Goal: Task Accomplishment & Management: Use online tool/utility

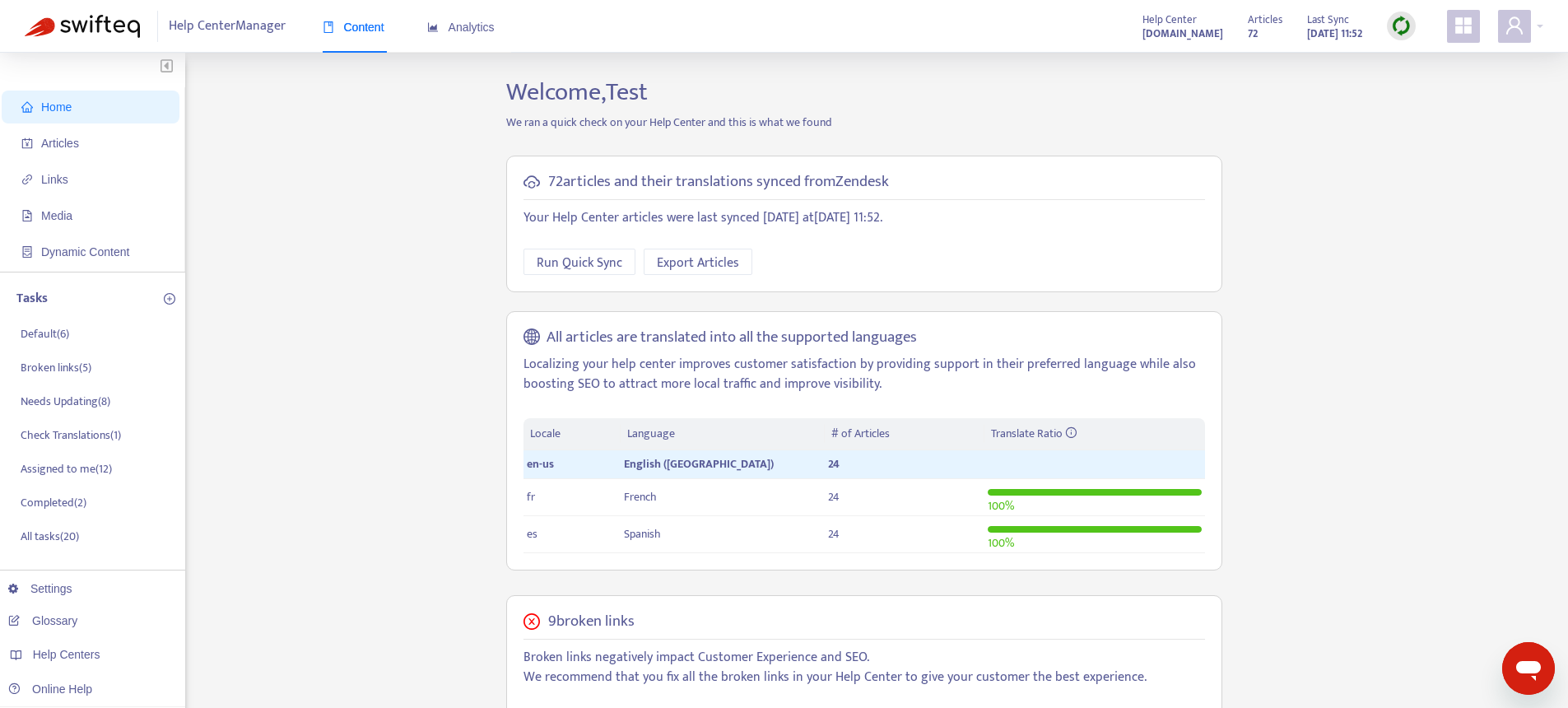
click at [1461, 32] on icon "appstore" at bounding box center [1463, 25] width 16 height 16
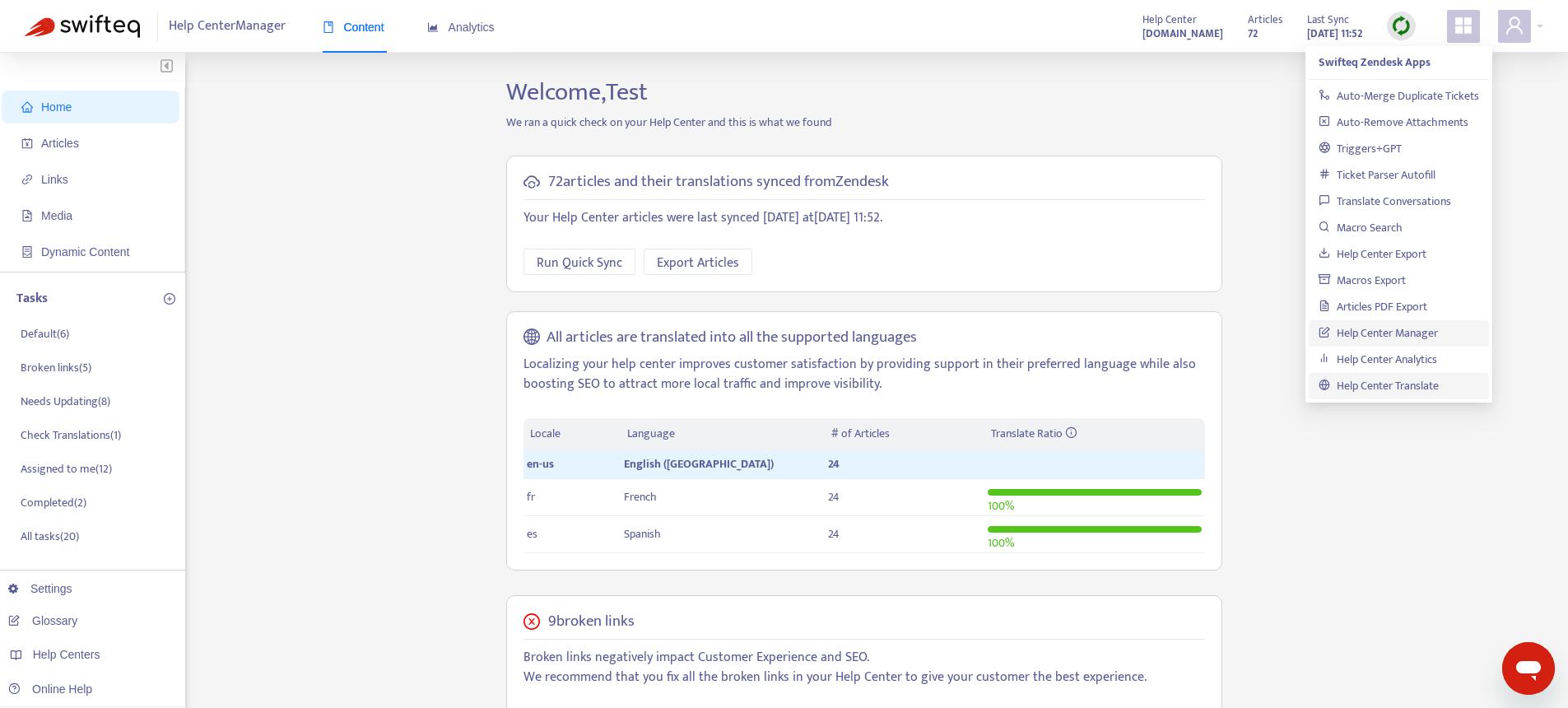
click at [1391, 390] on link "Help Center Translate" at bounding box center [1379, 386] width 120 height 19
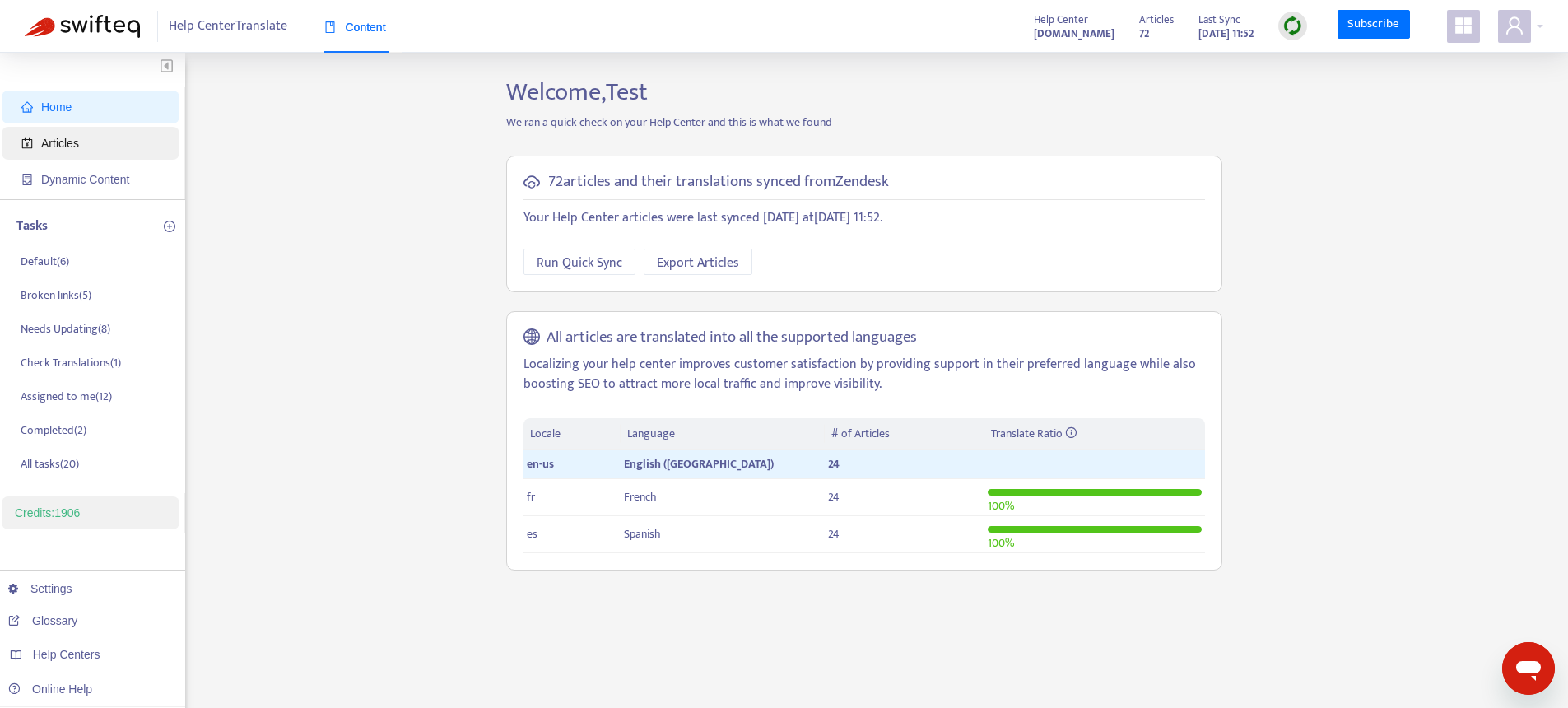
click at [66, 146] on span "Articles" at bounding box center [60, 143] width 38 height 13
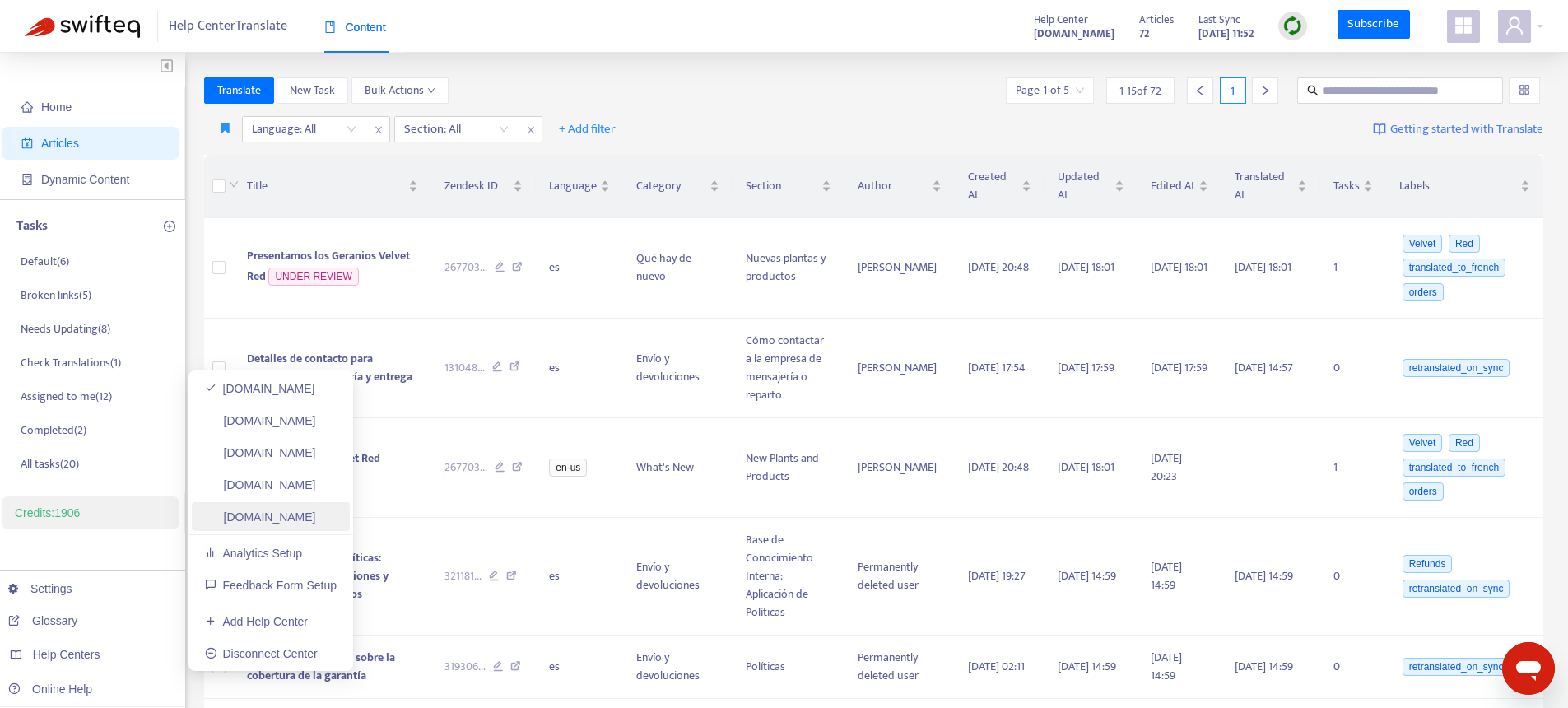
click at [256, 516] on link "d3v-swifteq.zendesk.com" at bounding box center [260, 516] width 112 height 13
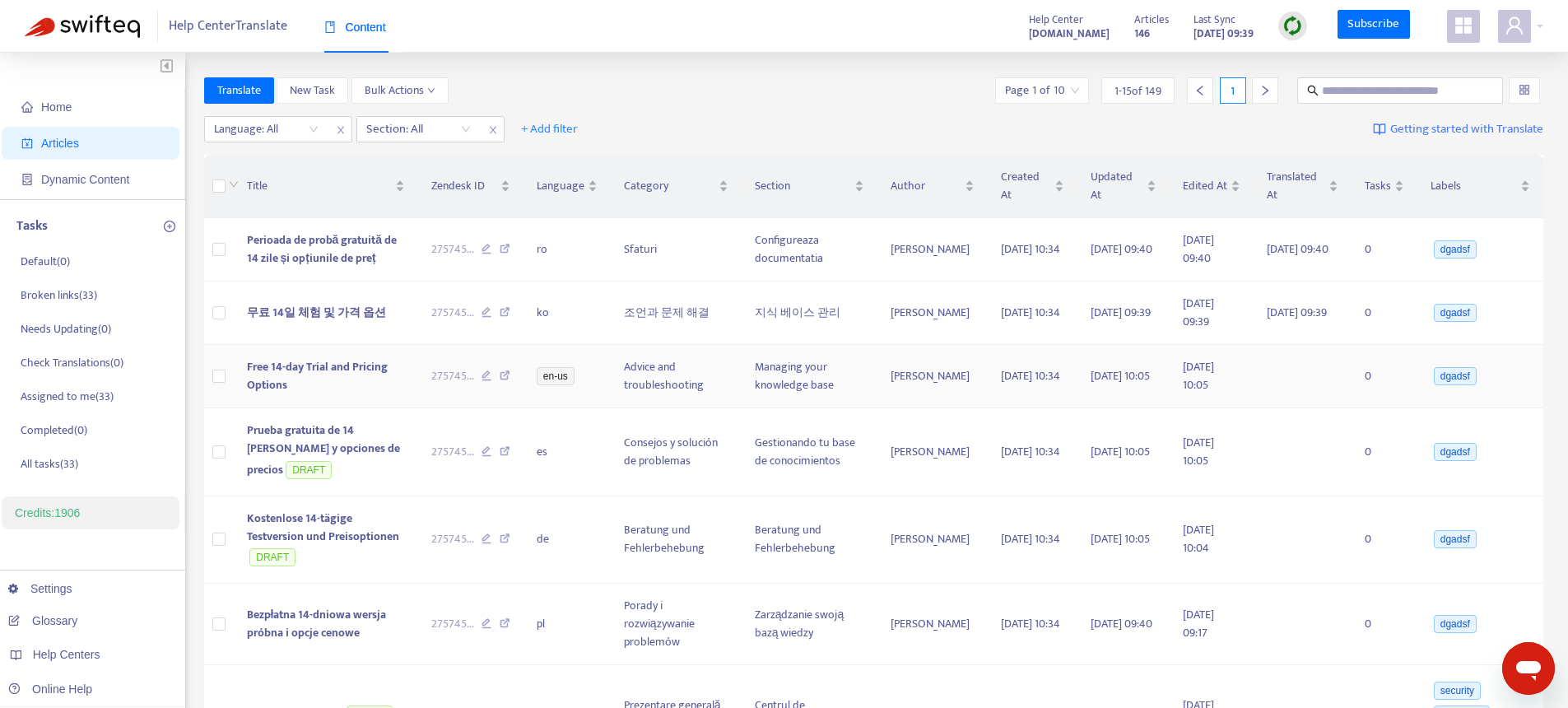
click at [492, 378] on icon at bounding box center [486, 378] width 10 height 15
click at [176, 19] on span "Help Center Translate" at bounding box center [228, 26] width 118 height 31
drag, startPoint x: 176, startPoint y: 19, endPoint x: 254, endPoint y: 20, distance: 78.0
click at [254, 20] on span "Help Center Translate" at bounding box center [228, 26] width 118 height 31
click at [1295, 26] on img at bounding box center [1293, 26] width 21 height 21
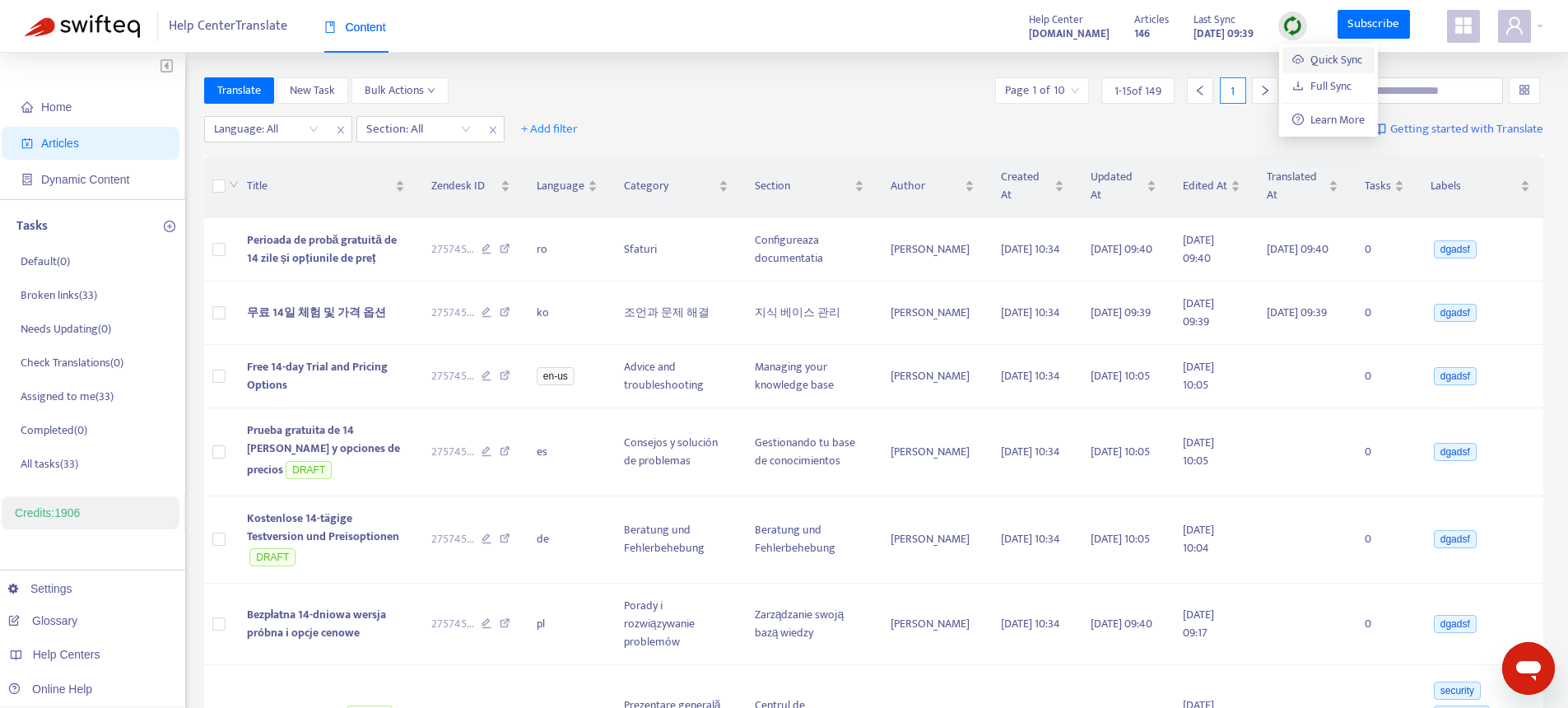
click at [1314, 52] on link "Quick Sync" at bounding box center [1327, 60] width 70 height 19
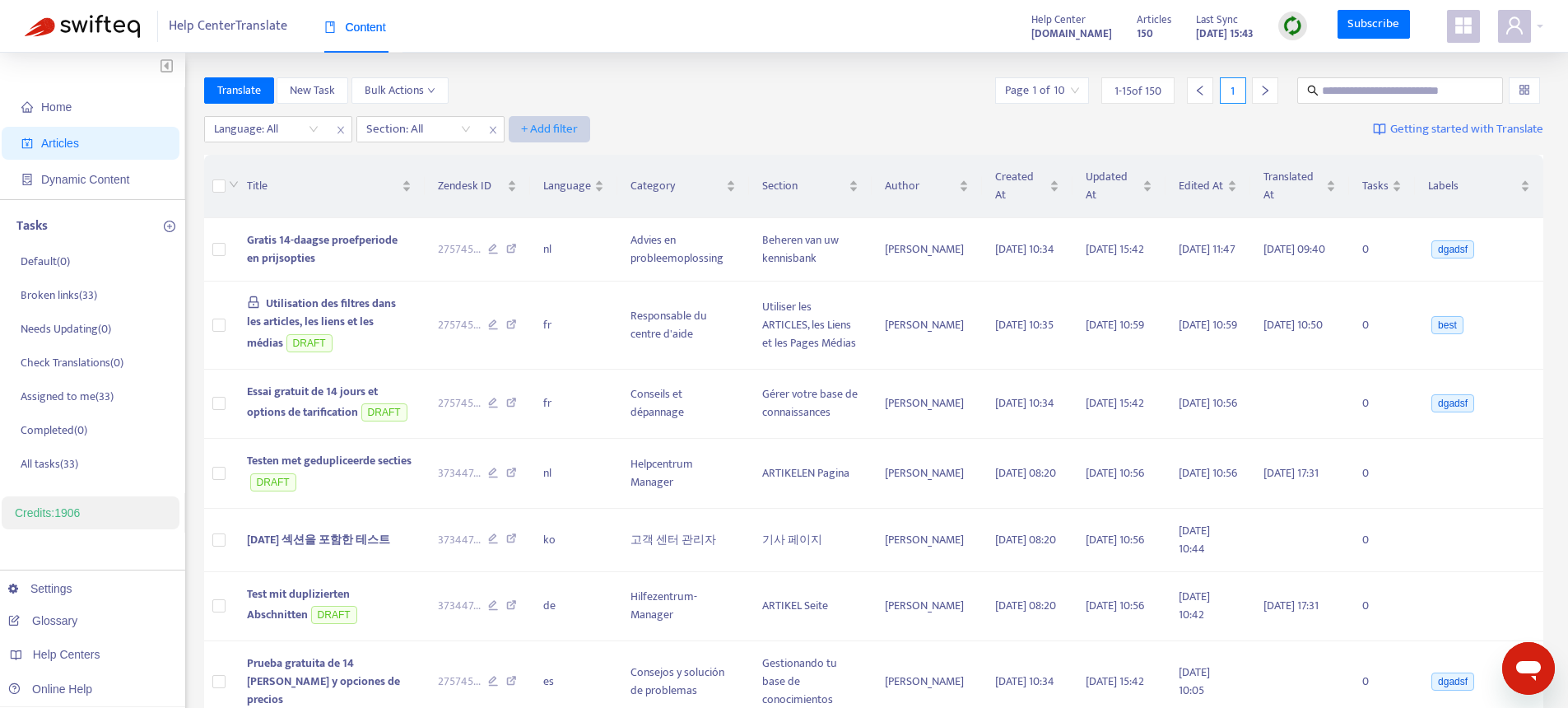
click at [532, 131] on span "+ Add filter" at bounding box center [550, 129] width 57 height 20
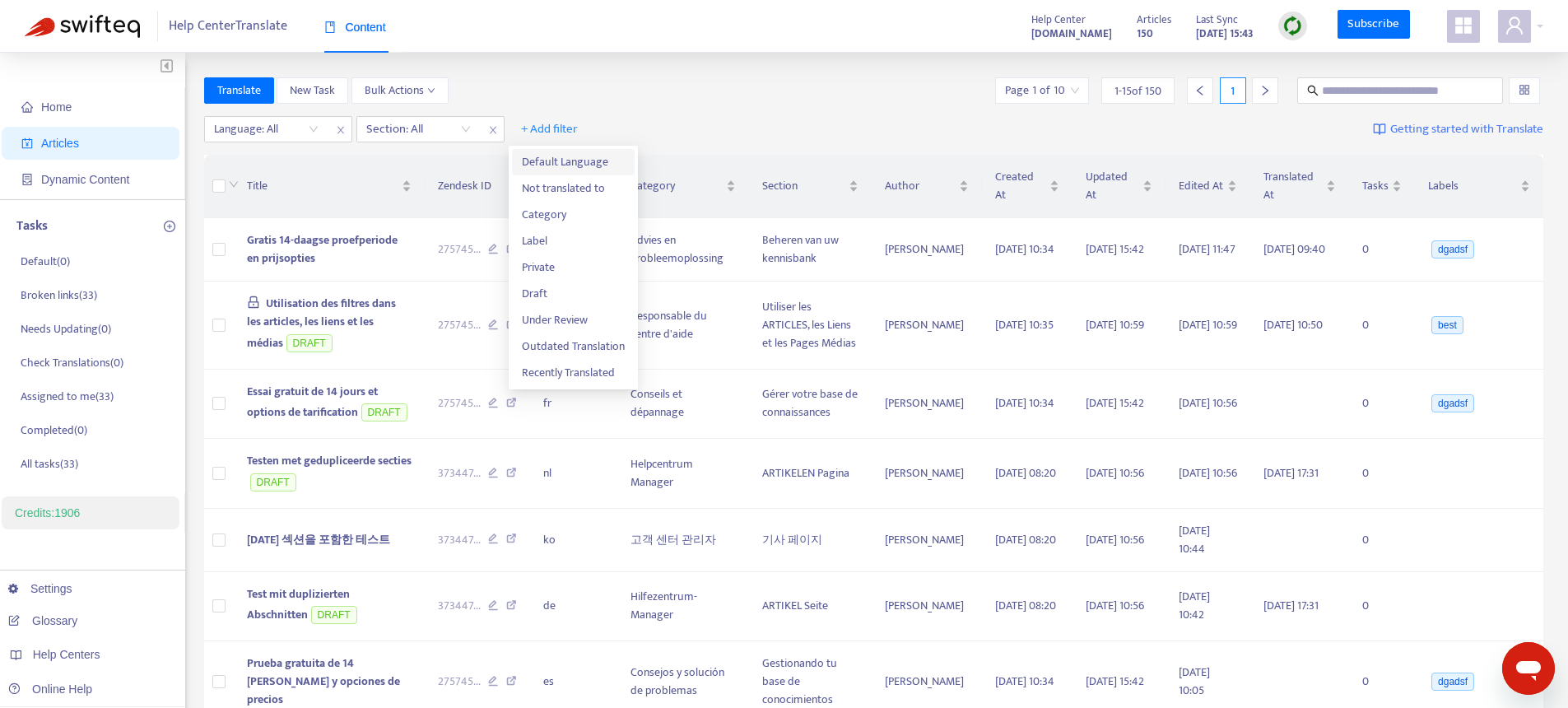
click at [551, 158] on span "Default Language" at bounding box center [574, 162] width 103 height 18
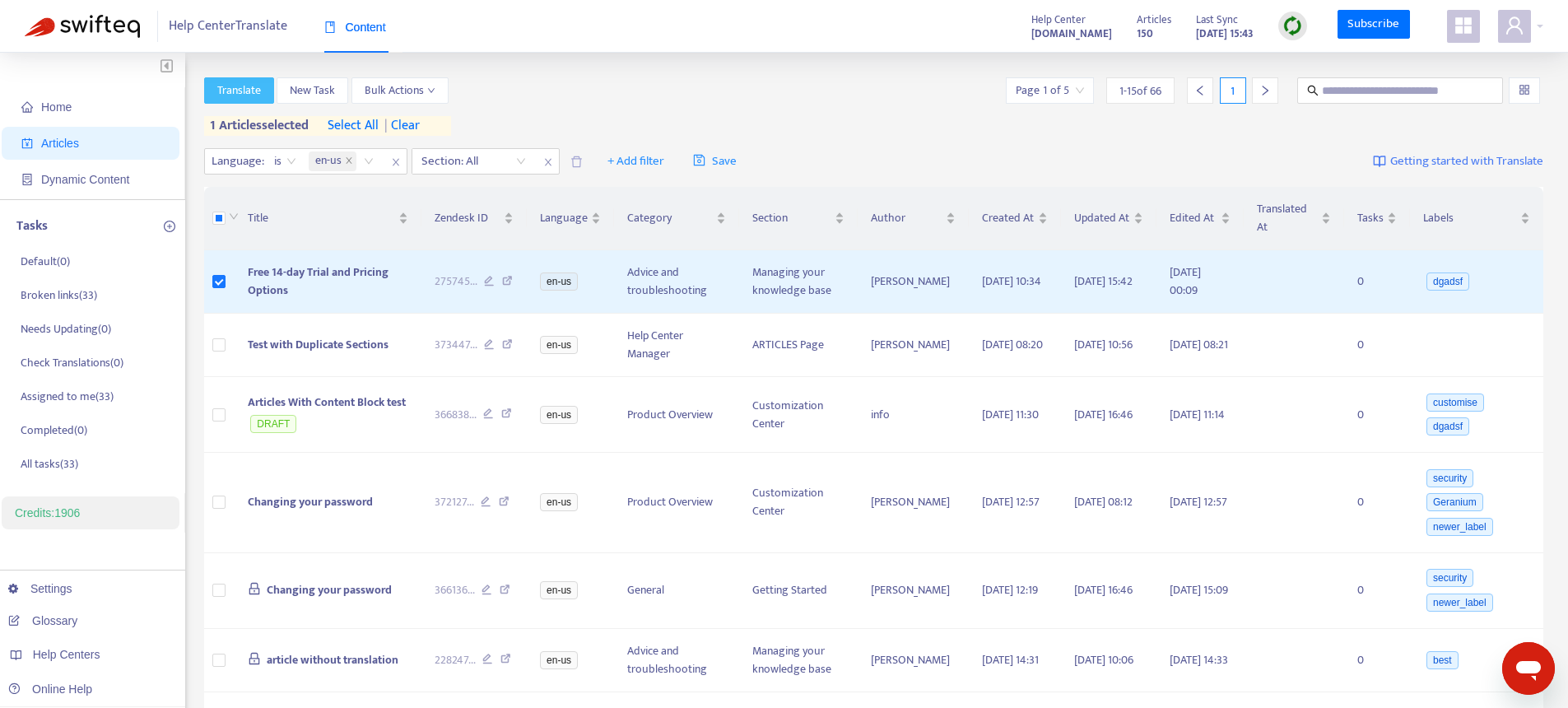
click at [248, 93] on span "Translate" at bounding box center [239, 91] width 44 height 18
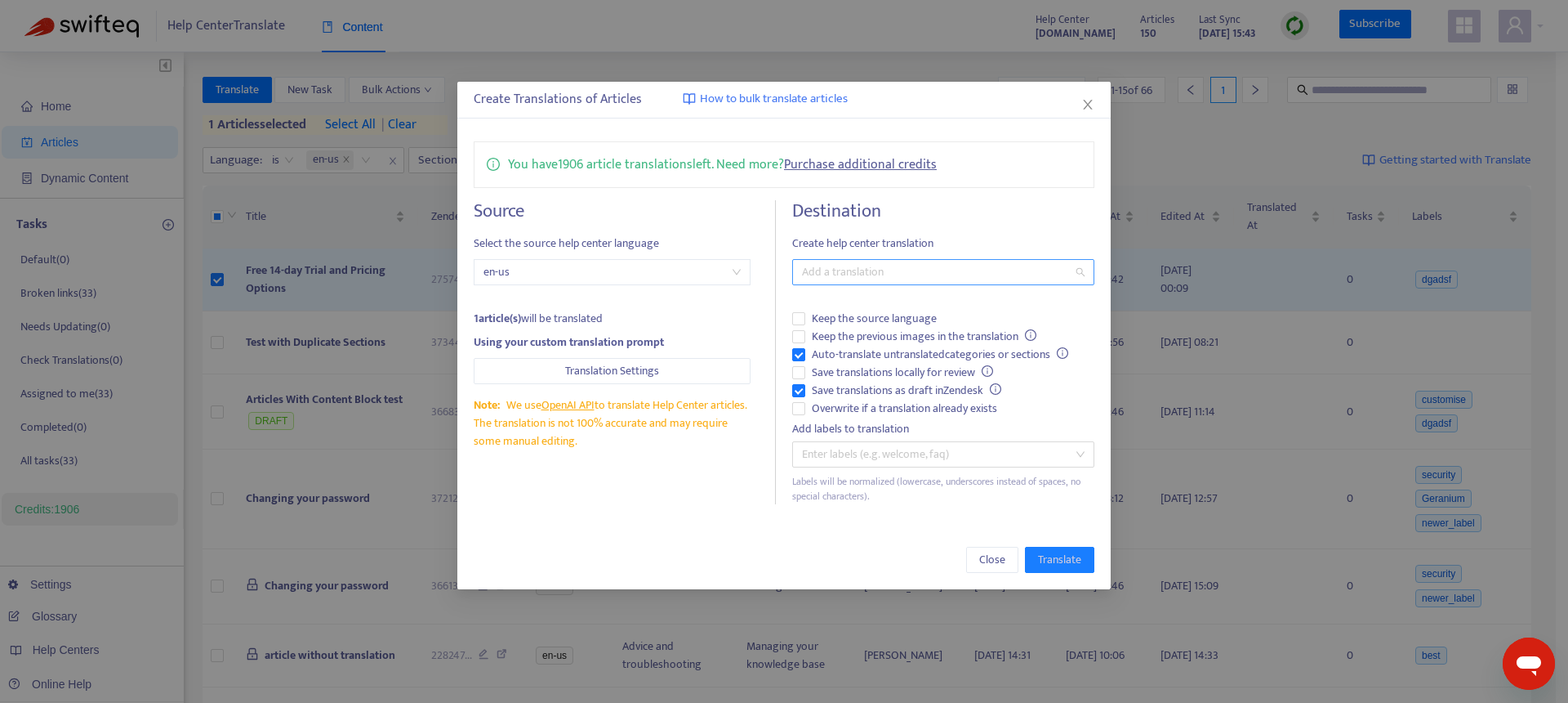
click at [849, 270] on div at bounding box center [935, 272] width 278 height 20
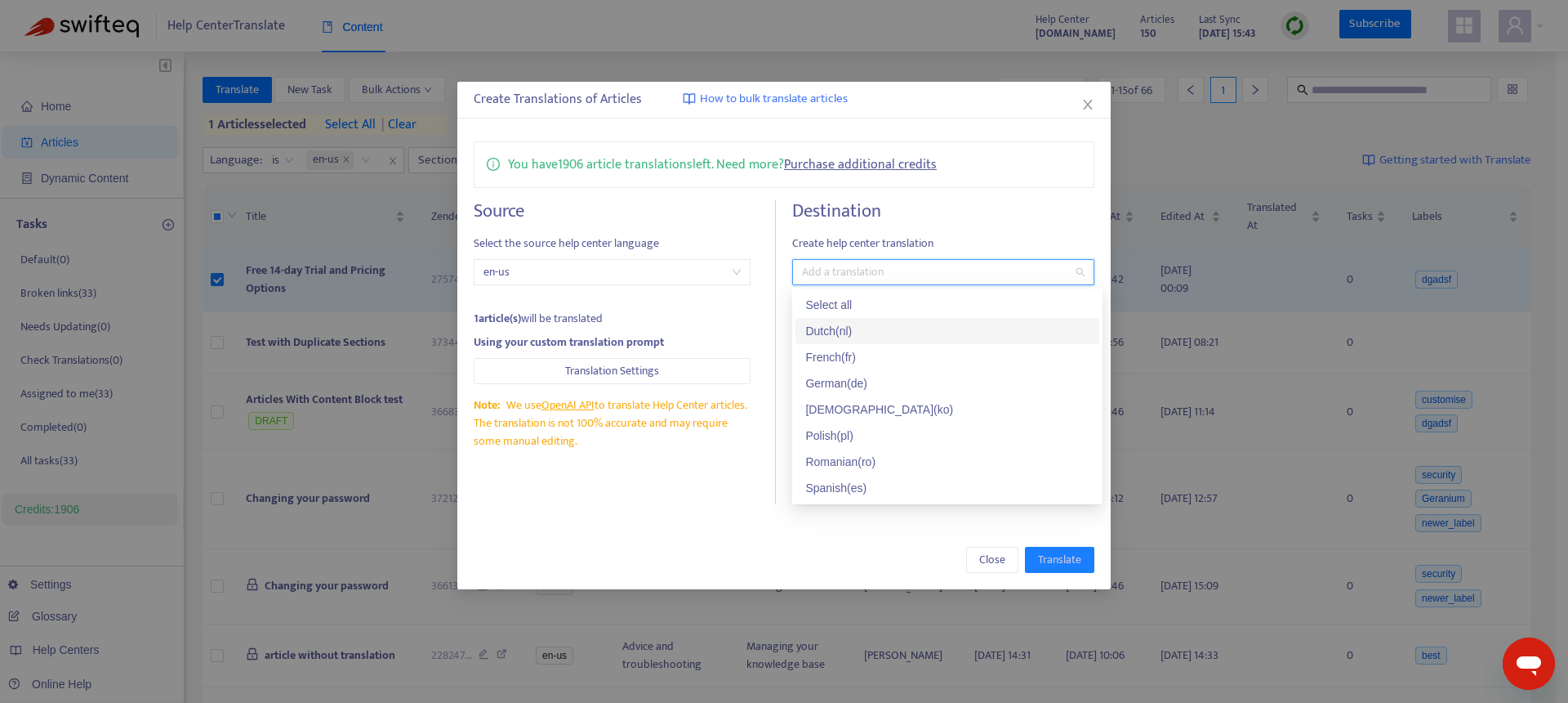
click at [855, 326] on div "Dutch ( nl )" at bounding box center [948, 330] width 285 height 18
click at [865, 339] on div "Dutch ( nl )" at bounding box center [942, 330] width 272 height 18
click at [991, 214] on h4 "Destination" at bounding box center [944, 211] width 303 height 22
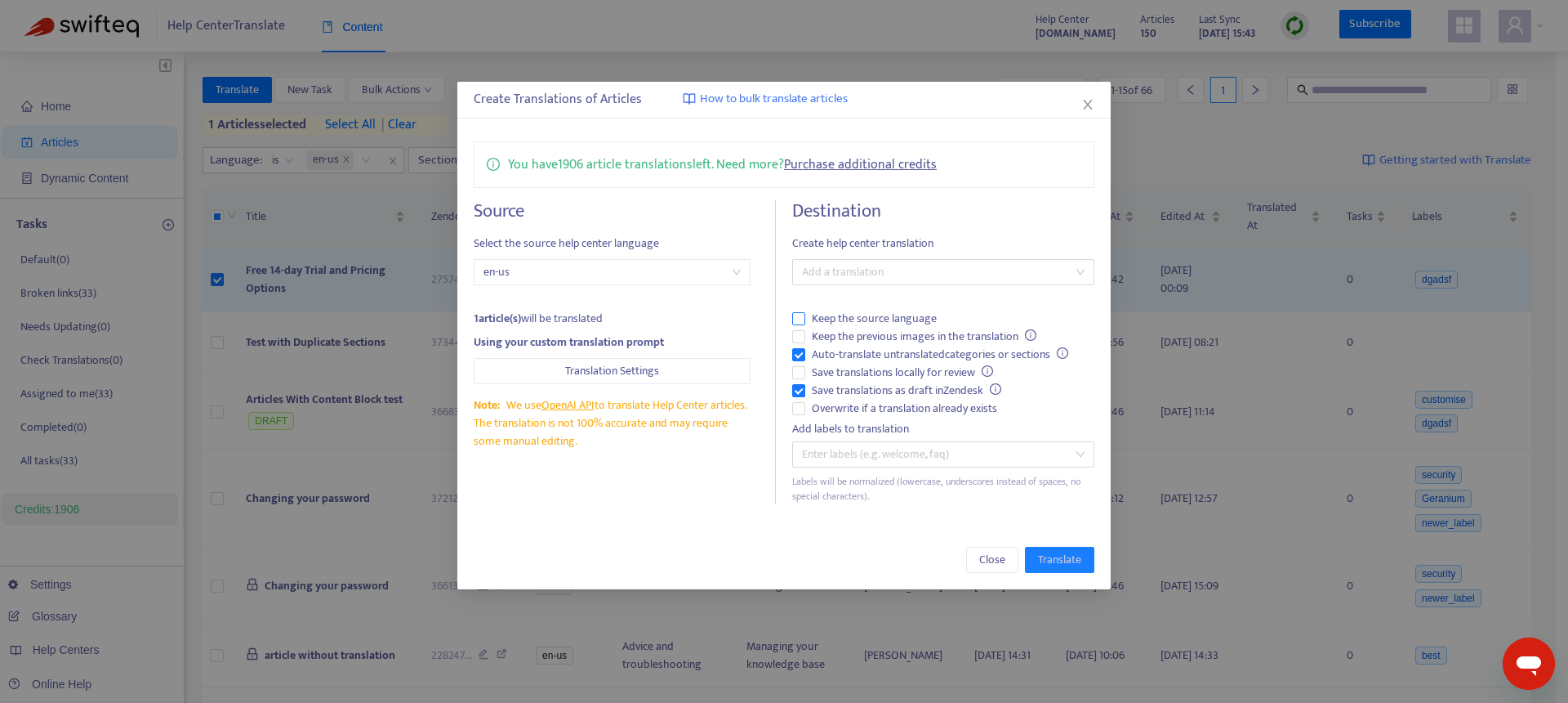
click at [836, 313] on span "Keep the source language" at bounding box center [875, 318] width 138 height 18
click at [883, 261] on div "Add a translation" at bounding box center [944, 272] width 303 height 26
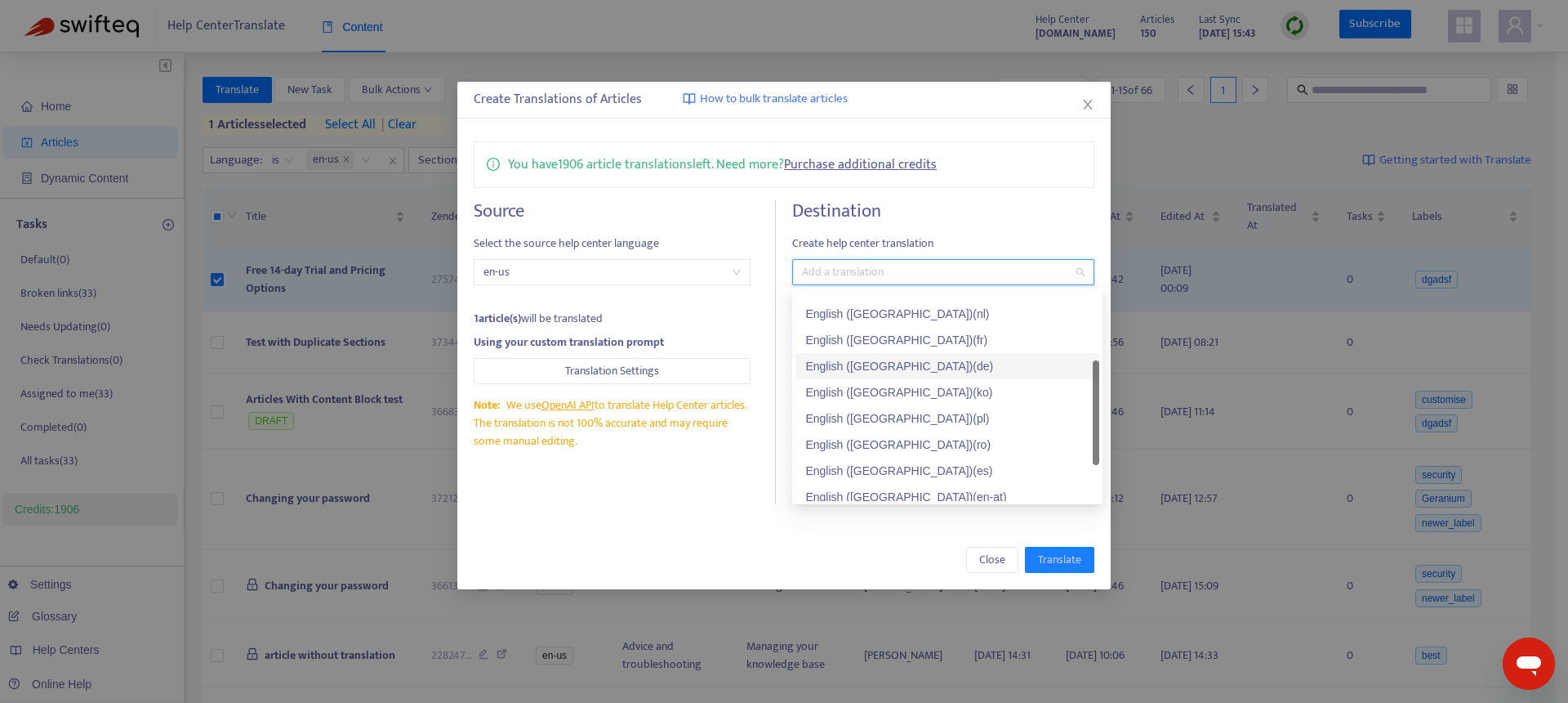
scroll to position [26, 0]
click at [855, 489] on div "English (USA) ( en-at )" at bounding box center [948, 487] width 285 height 18
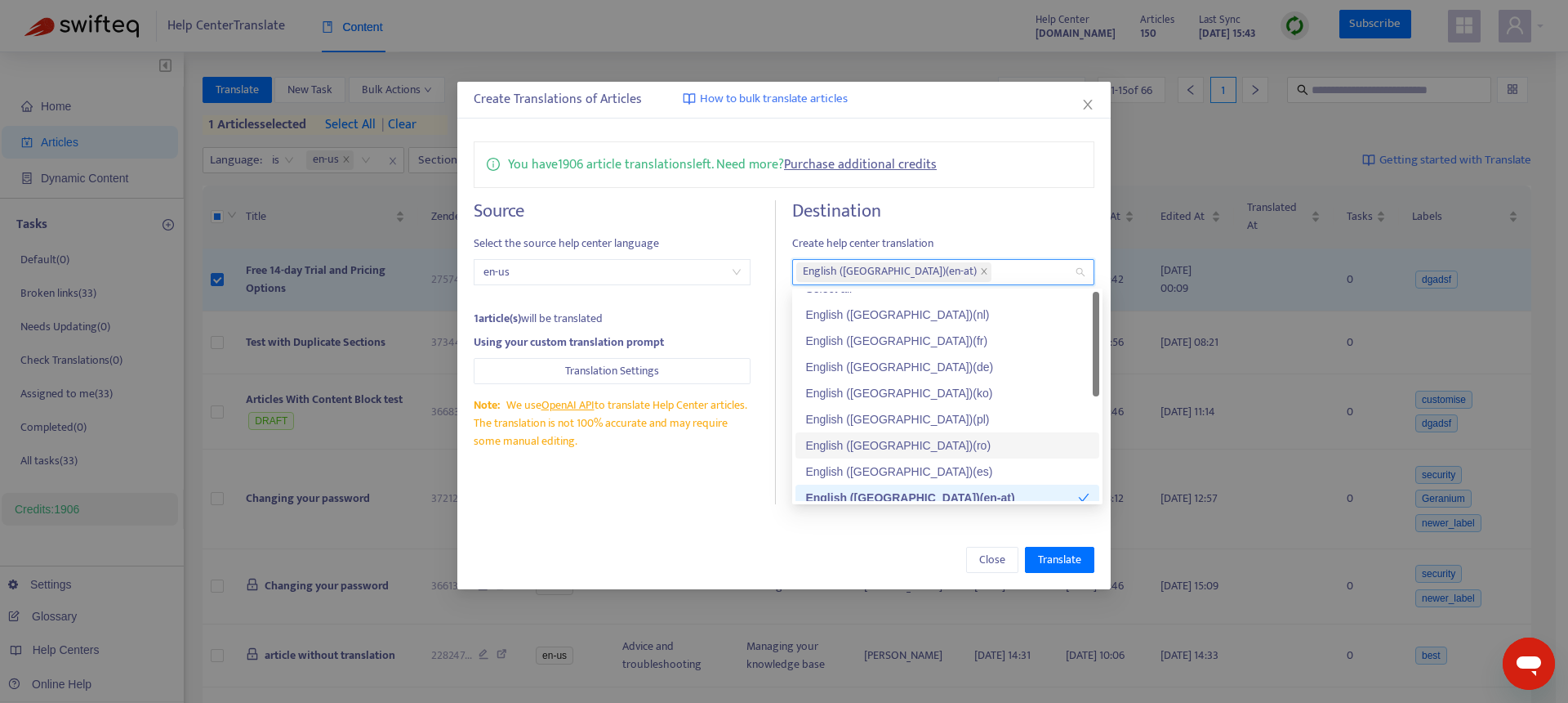
scroll to position [0, 0]
click at [983, 205] on h4 "Destination" at bounding box center [944, 211] width 303 height 22
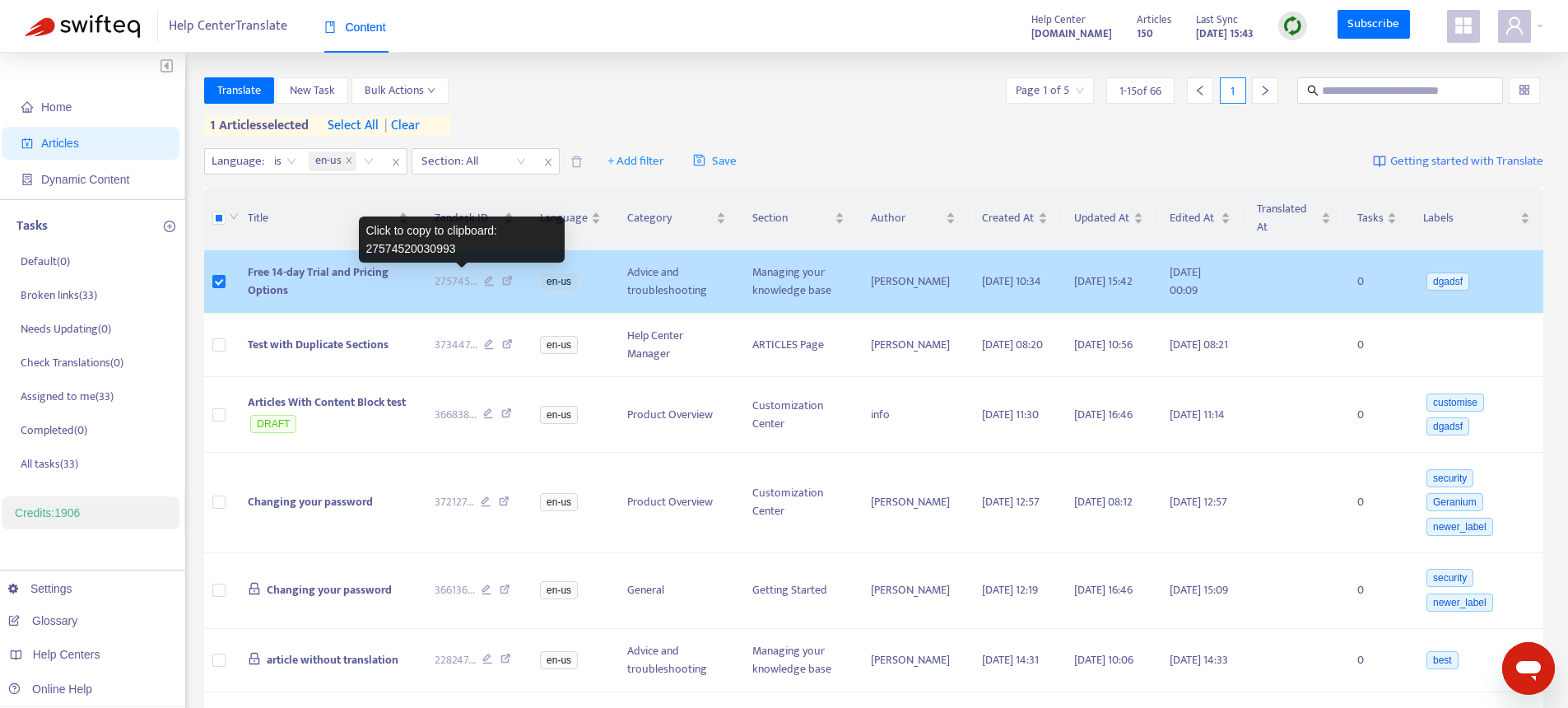
click at [474, 276] on span "275745 ..." at bounding box center [456, 281] width 43 height 18
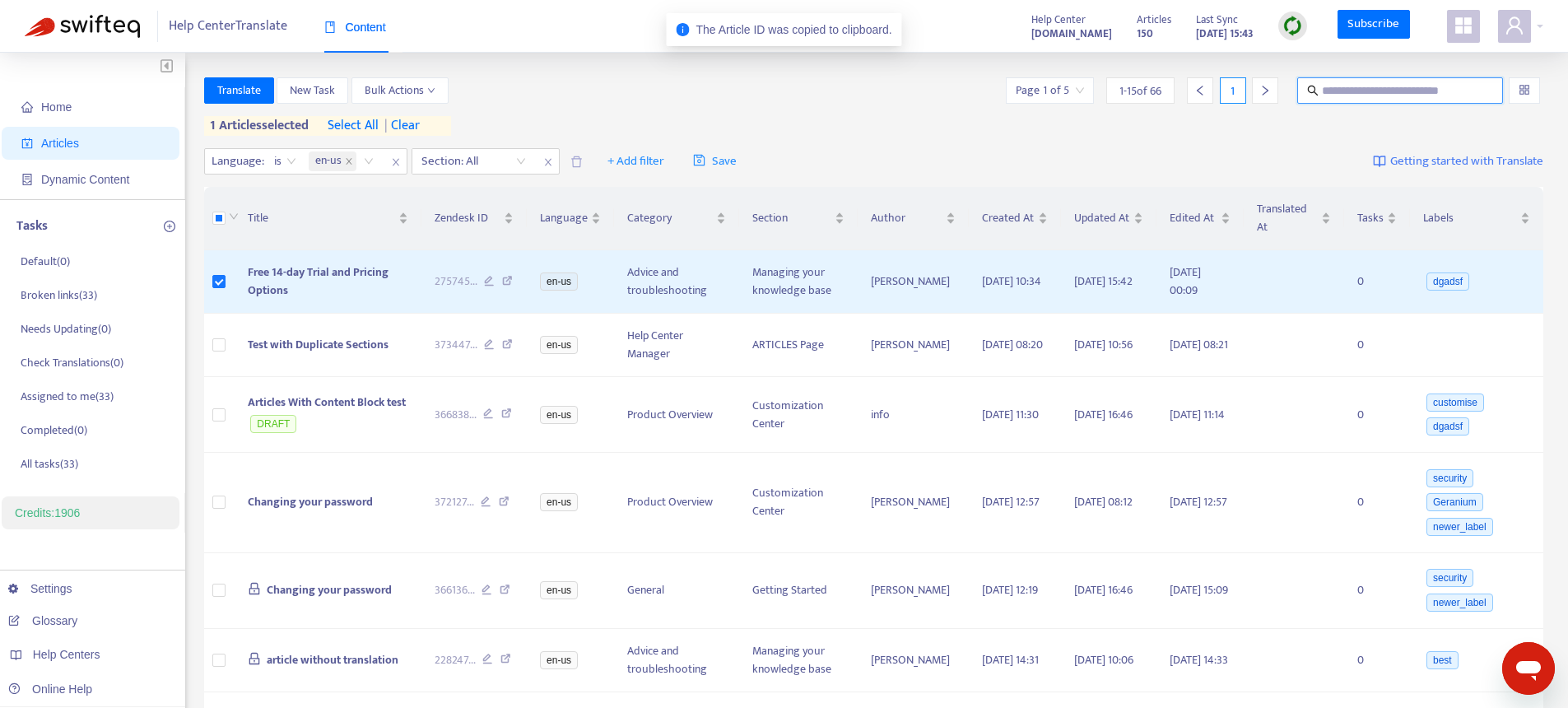
click at [1381, 93] on input "text" at bounding box center [1401, 91] width 158 height 18
paste input "**********"
type input "**********"
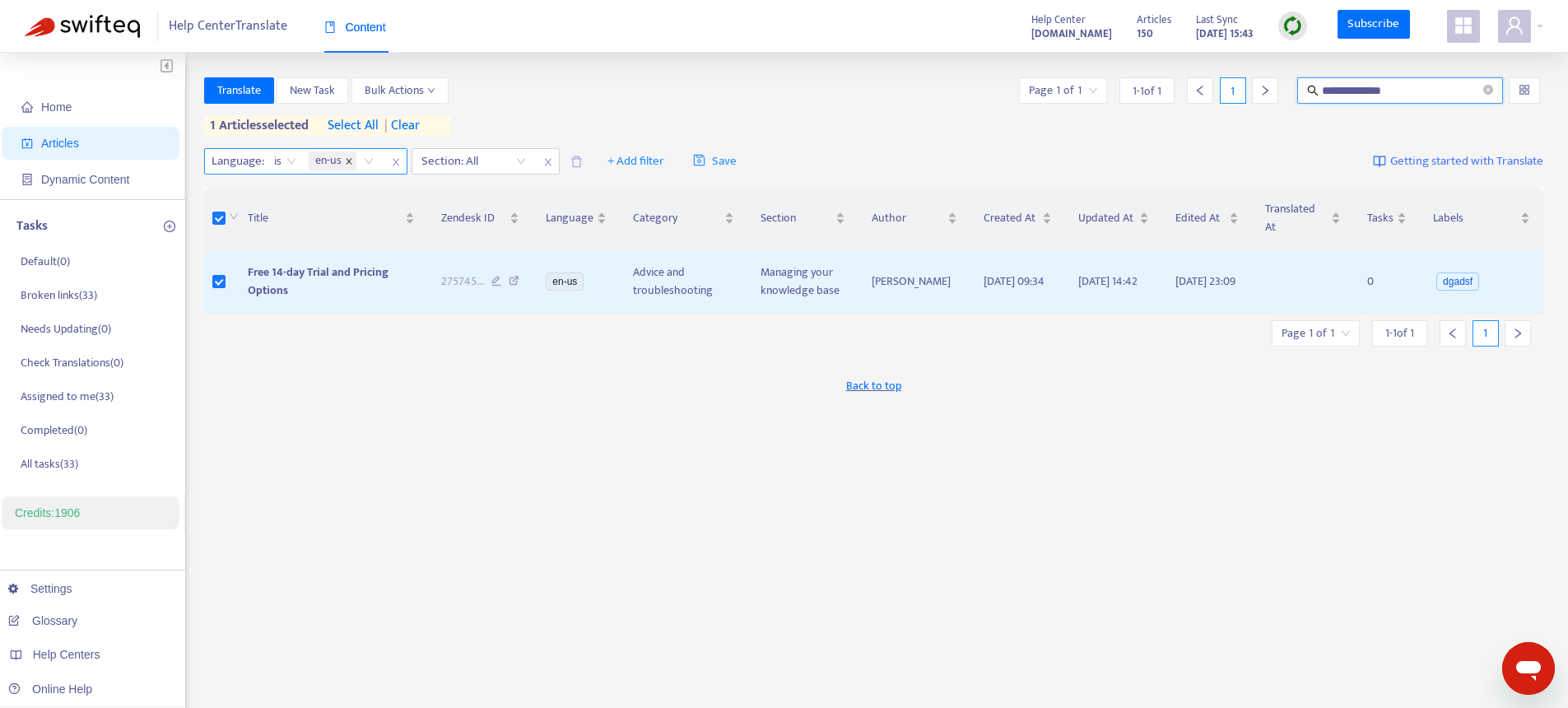
click at [348, 162] on icon "close" at bounding box center [349, 161] width 9 height 9
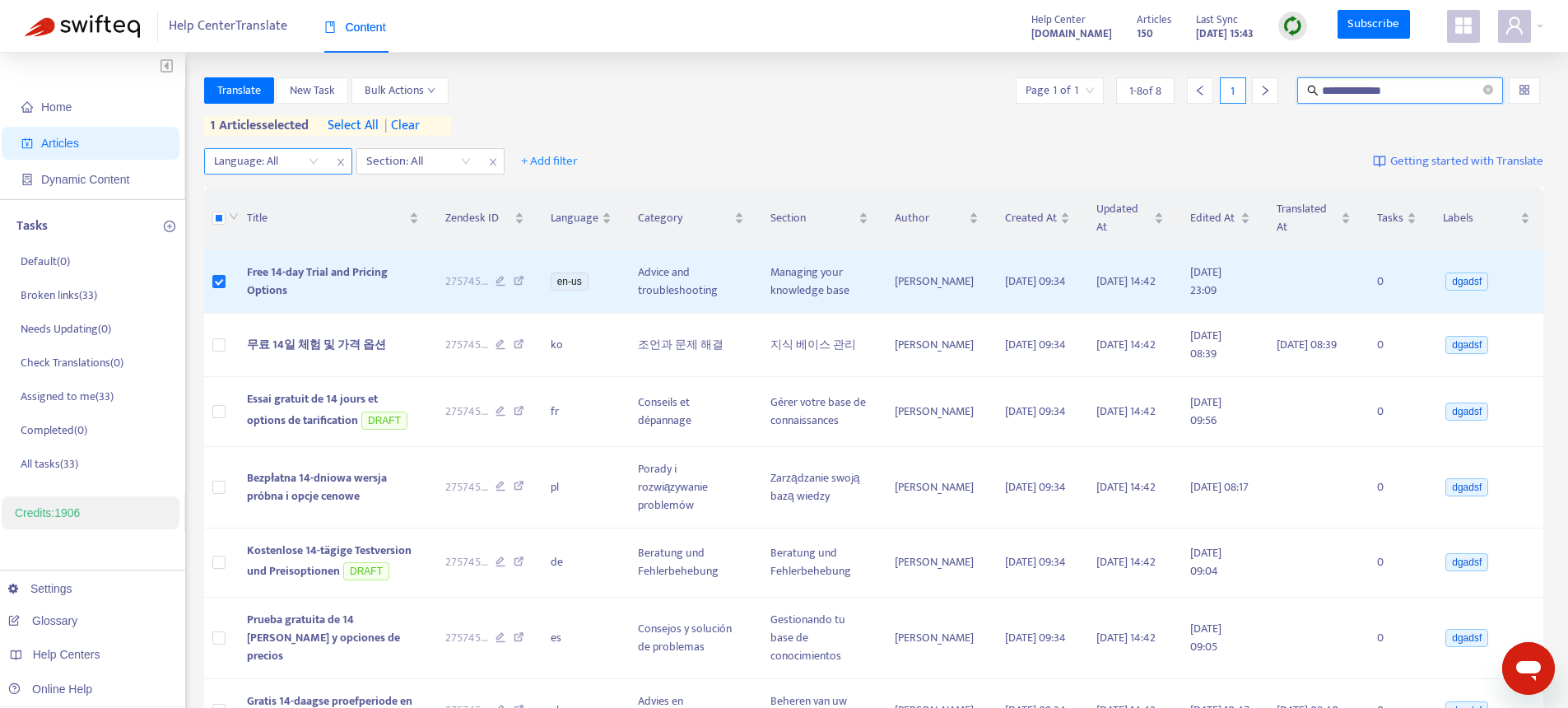
click at [419, 130] on span "| clear" at bounding box center [398, 126] width 41 height 20
click at [234, 93] on span "Translate" at bounding box center [239, 91] width 44 height 18
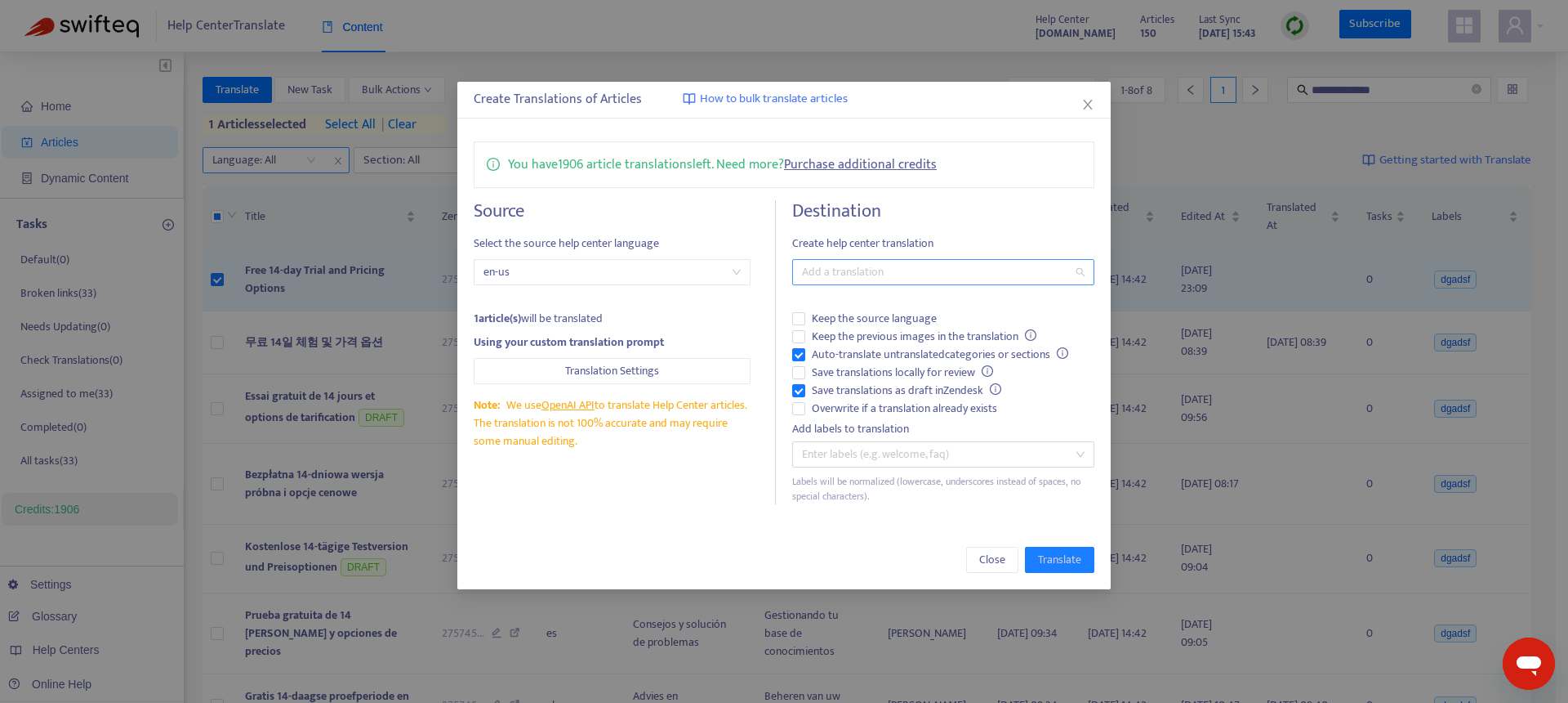
click at [913, 268] on div at bounding box center [935, 272] width 278 height 20
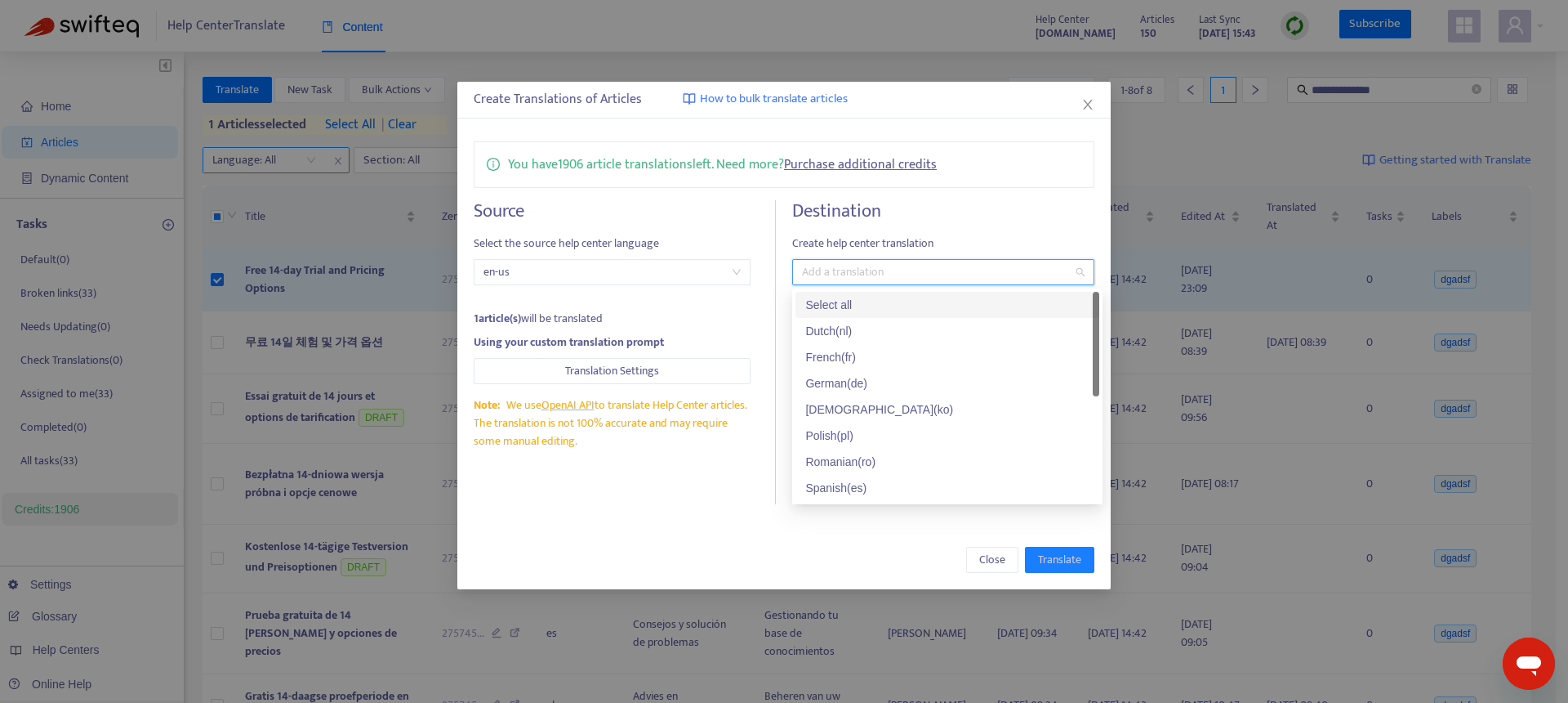
click at [984, 199] on div "You have 1906 article translations left. Need more? Purchase additional credits…" at bounding box center [784, 323] width 653 height 395
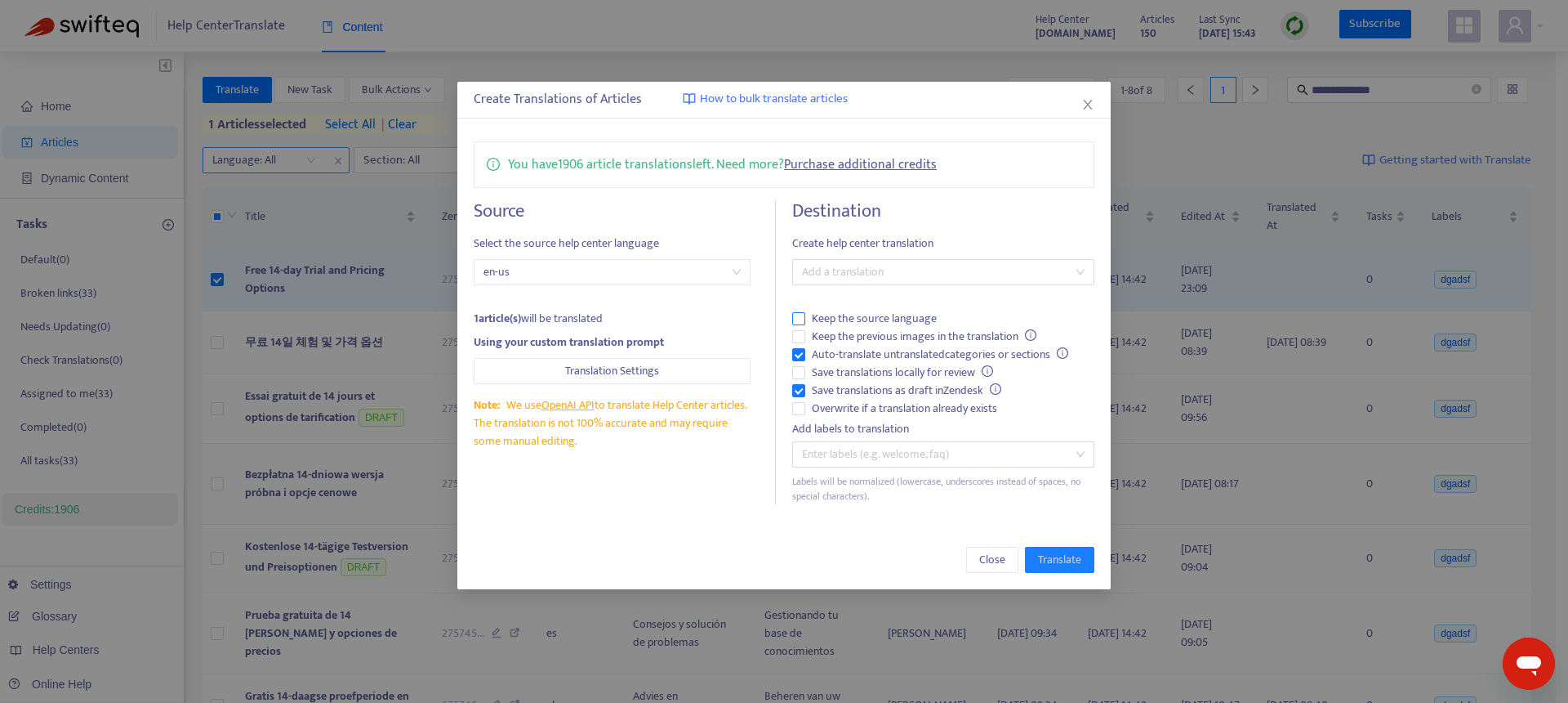
click at [842, 315] on span "Keep the source language" at bounding box center [875, 318] width 138 height 18
click at [856, 267] on div at bounding box center [935, 272] width 278 height 20
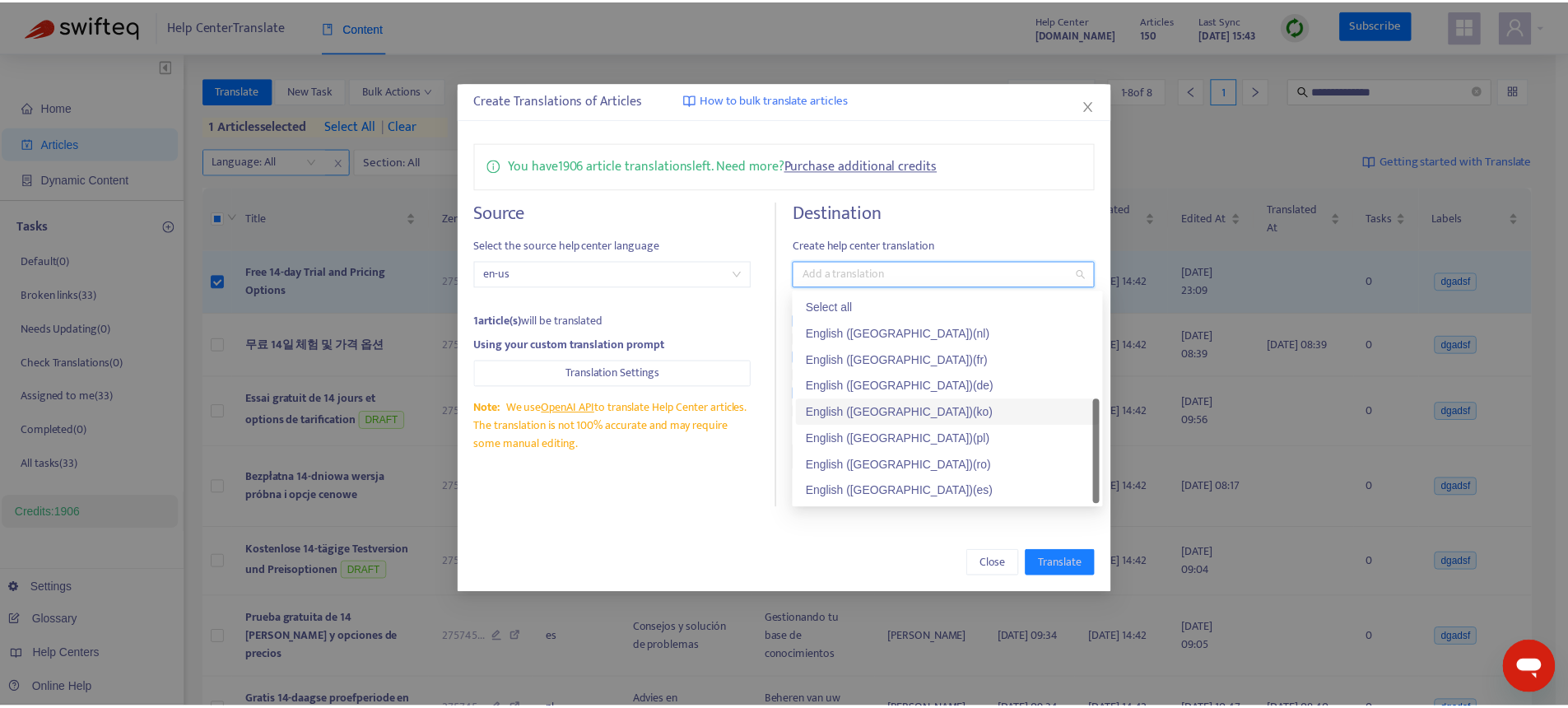
scroll to position [27, 0]
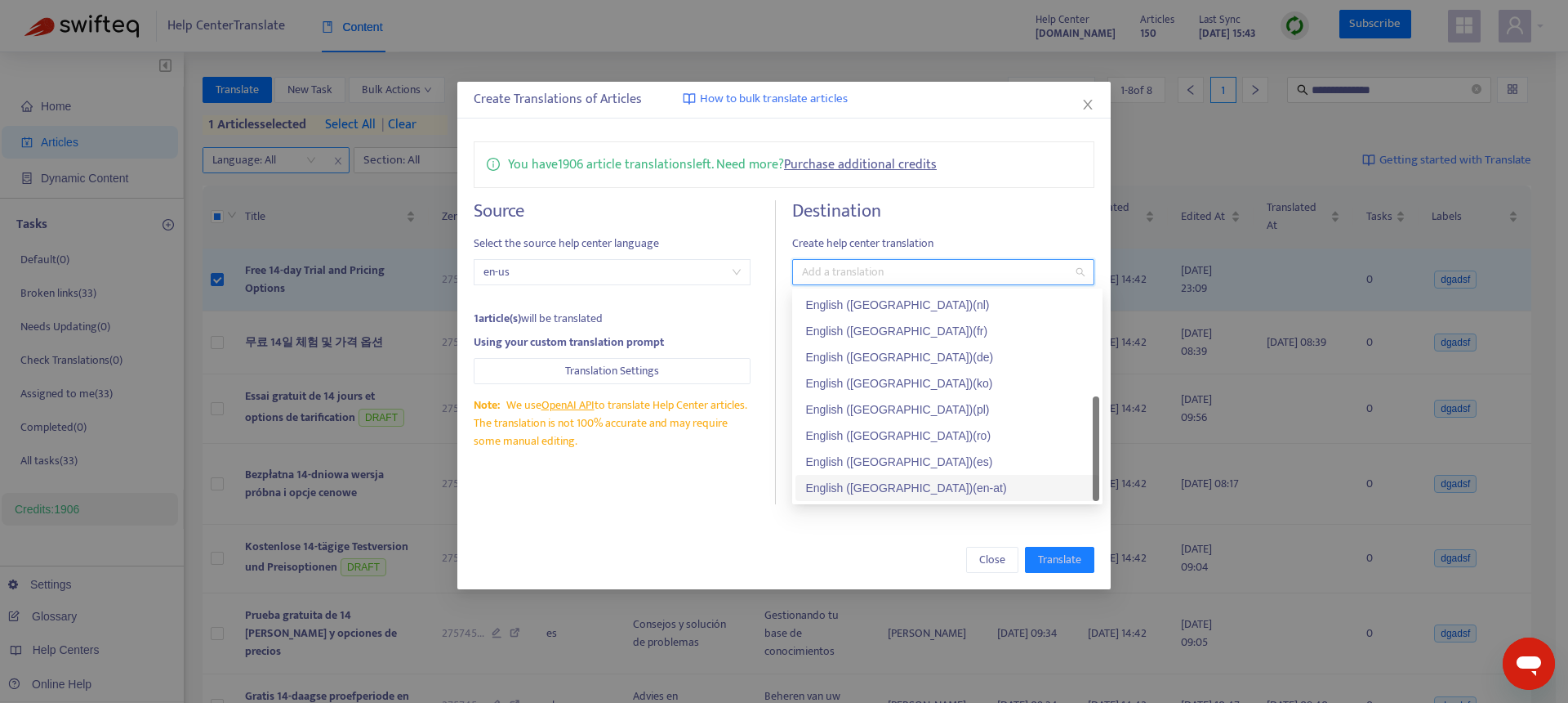
click at [885, 487] on div "English (USA) ( en-at )" at bounding box center [948, 487] width 285 height 18
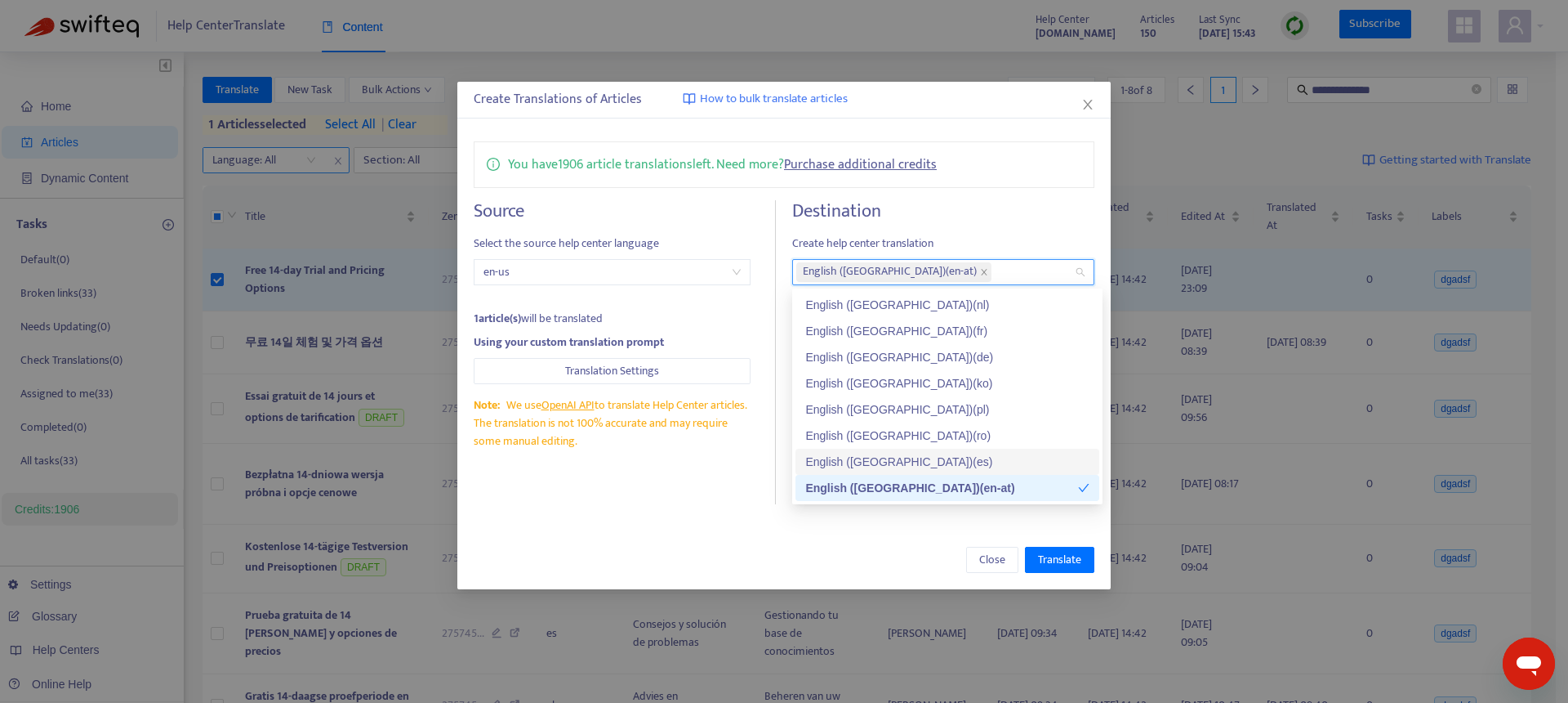
click at [770, 564] on div "Close Translate" at bounding box center [784, 560] width 620 height 26
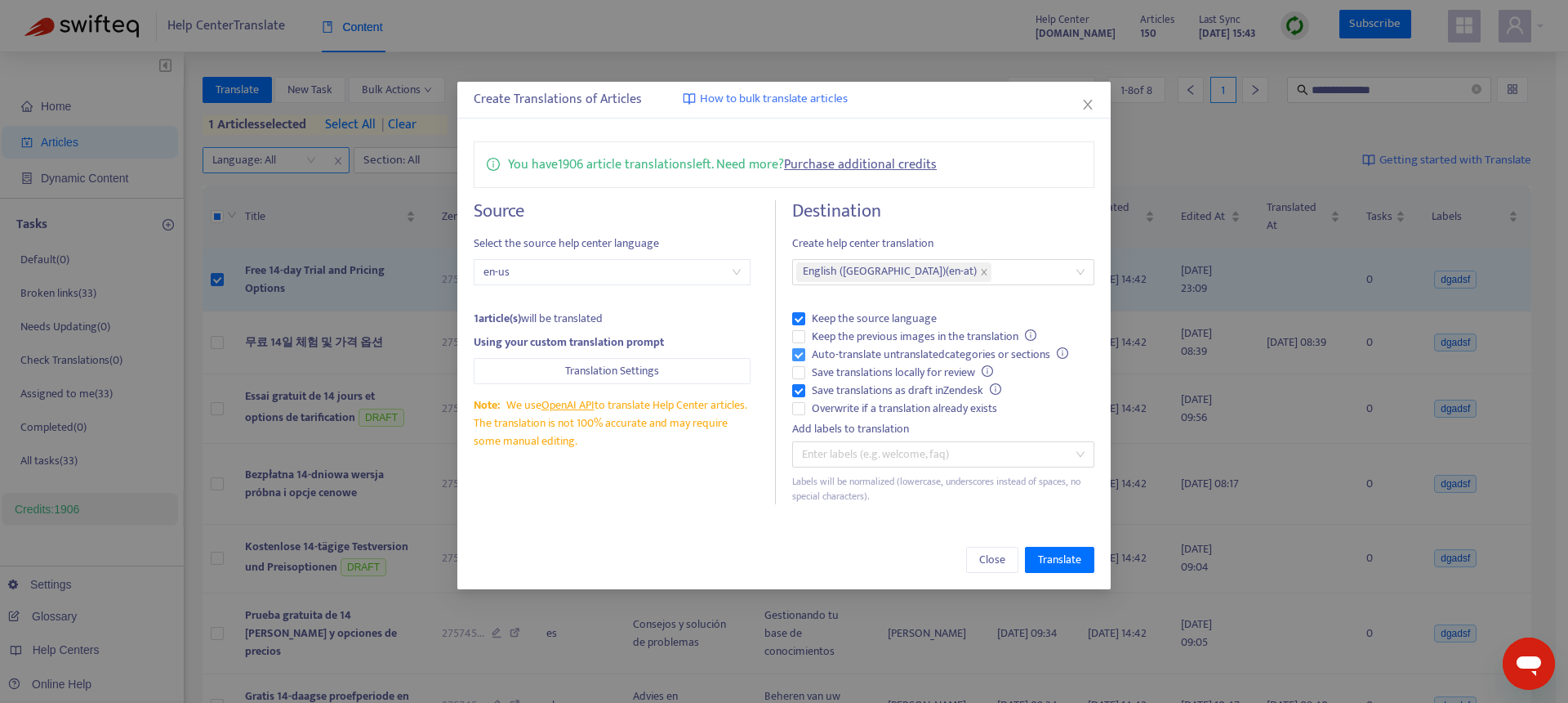
click at [836, 348] on span "Auto-translate untranslated categories or sections" at bounding box center [940, 354] width 270 height 18
click at [845, 394] on span "Save translations as draft in Zendesk" at bounding box center [907, 390] width 202 height 18
click at [845, 405] on span "Overwrite if a translation already exists" at bounding box center [905, 408] width 199 height 18
click at [1060, 558] on span "Translate" at bounding box center [1060, 559] width 44 height 18
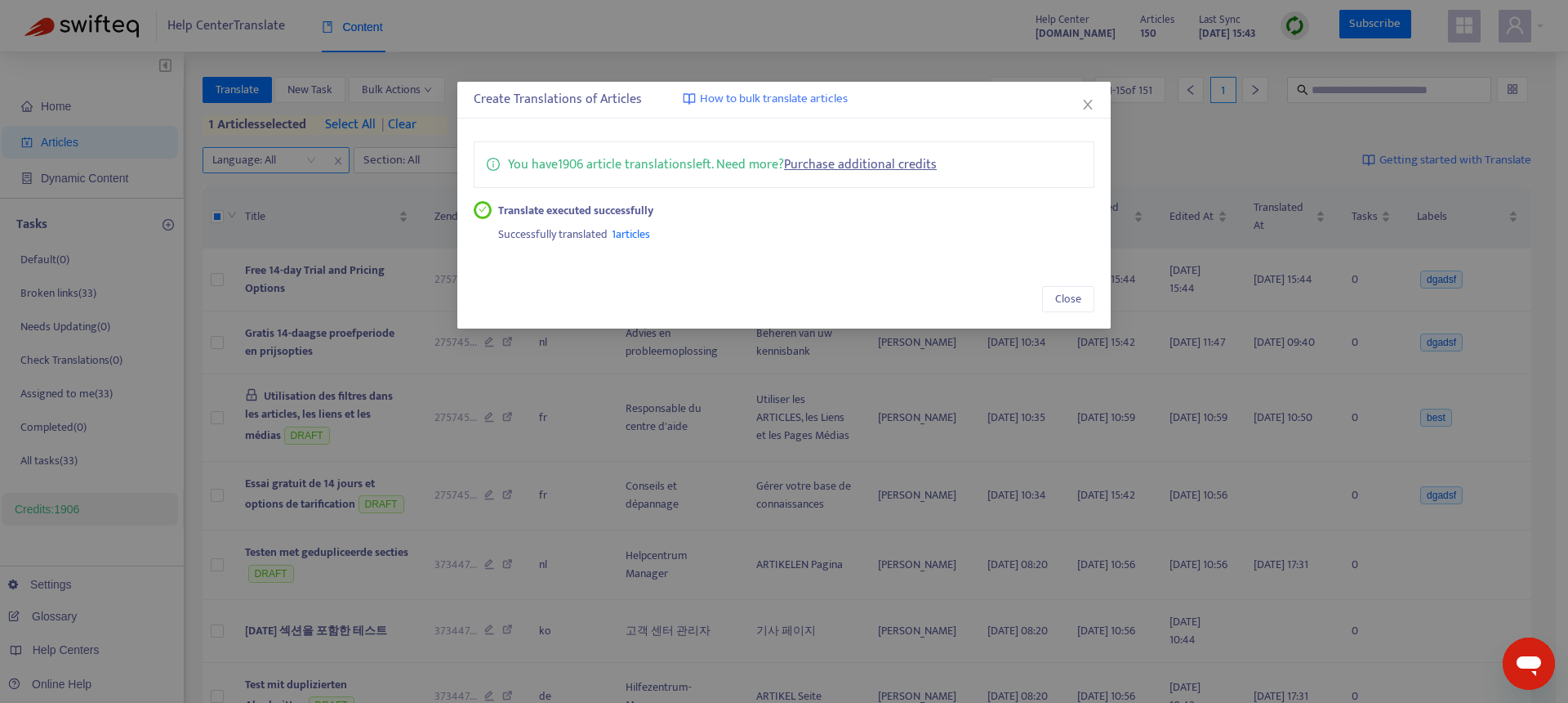
drag, startPoint x: 652, startPoint y: 272, endPoint x: 645, endPoint y: 264, distance: 10.6
click at [652, 272] on div "Close" at bounding box center [784, 299] width 653 height 59
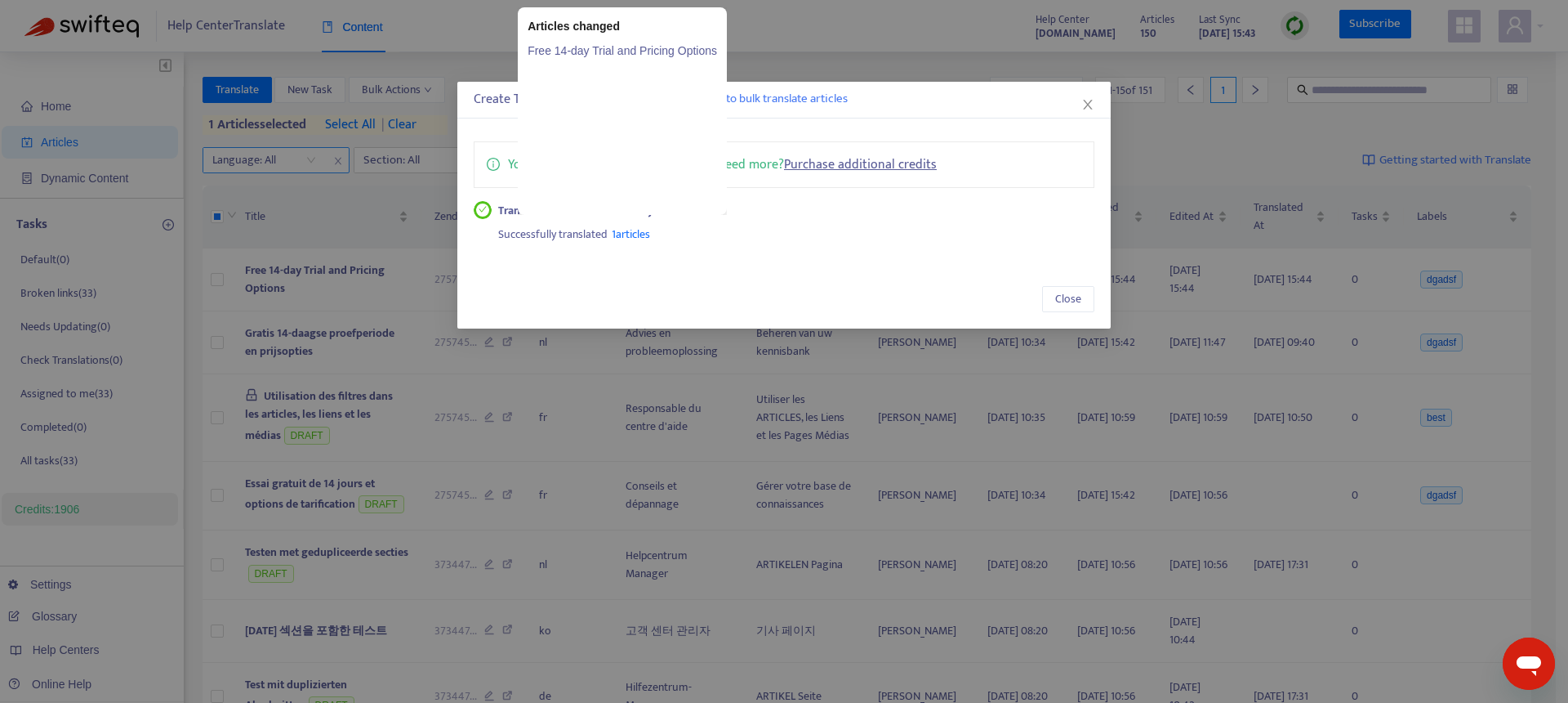
click at [613, 46] on link "Free 14-day Trial and Pricing Options" at bounding box center [622, 50] width 189 height 18
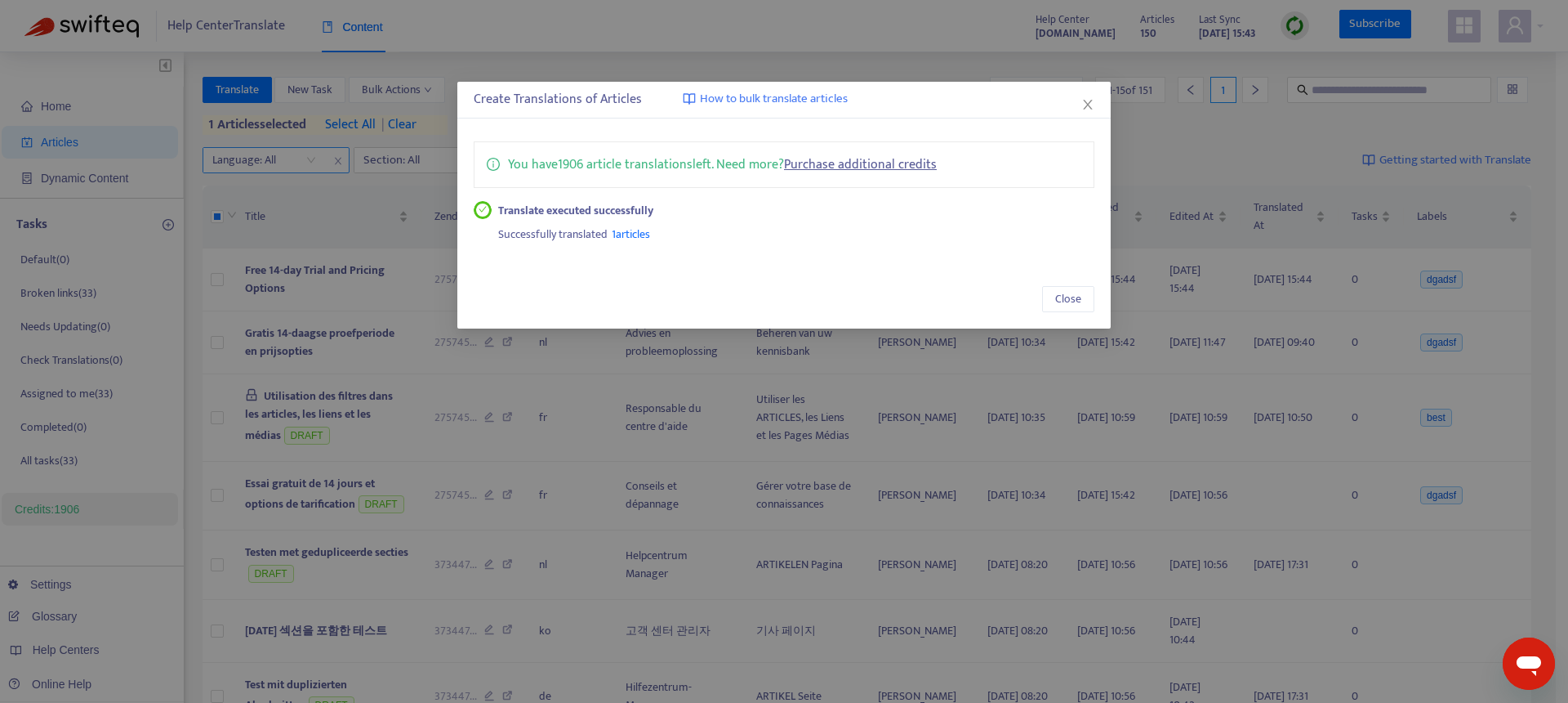
click at [373, 202] on div "Create Translations of Articles How to bulk translate articles You have 1906 ar…" at bounding box center [784, 351] width 1568 height 703
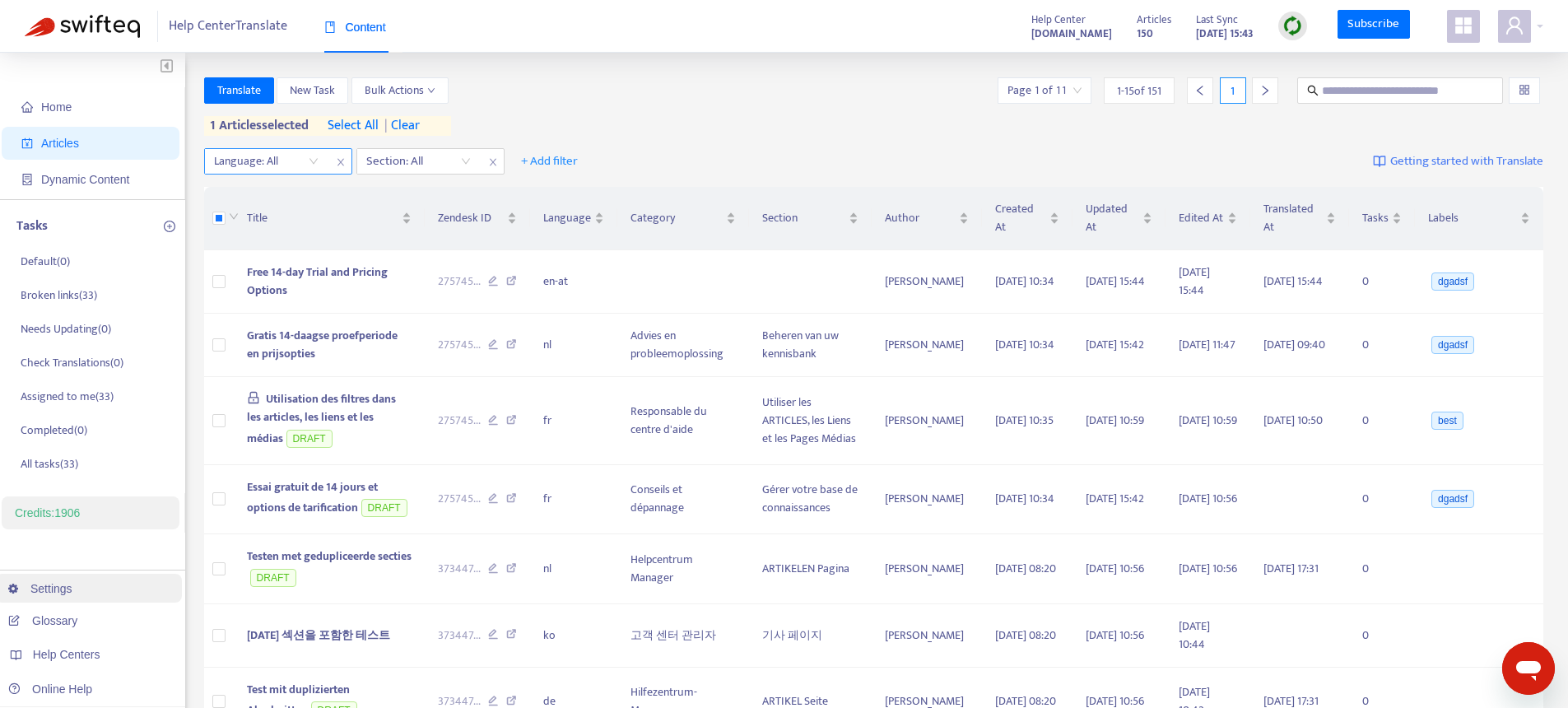
click at [60, 582] on link "Settings" at bounding box center [40, 589] width 64 height 13
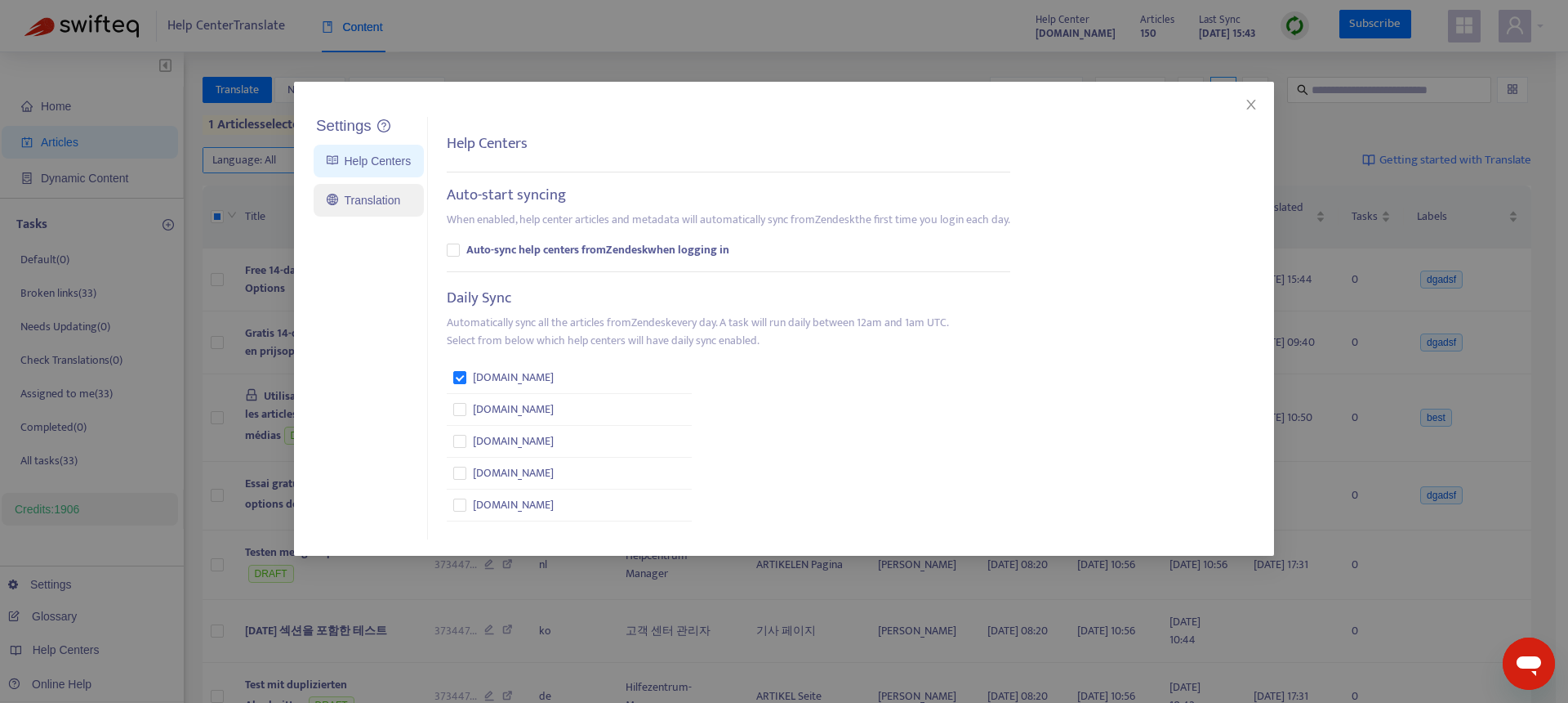
click at [371, 201] on link "Translation" at bounding box center [363, 201] width 74 height 13
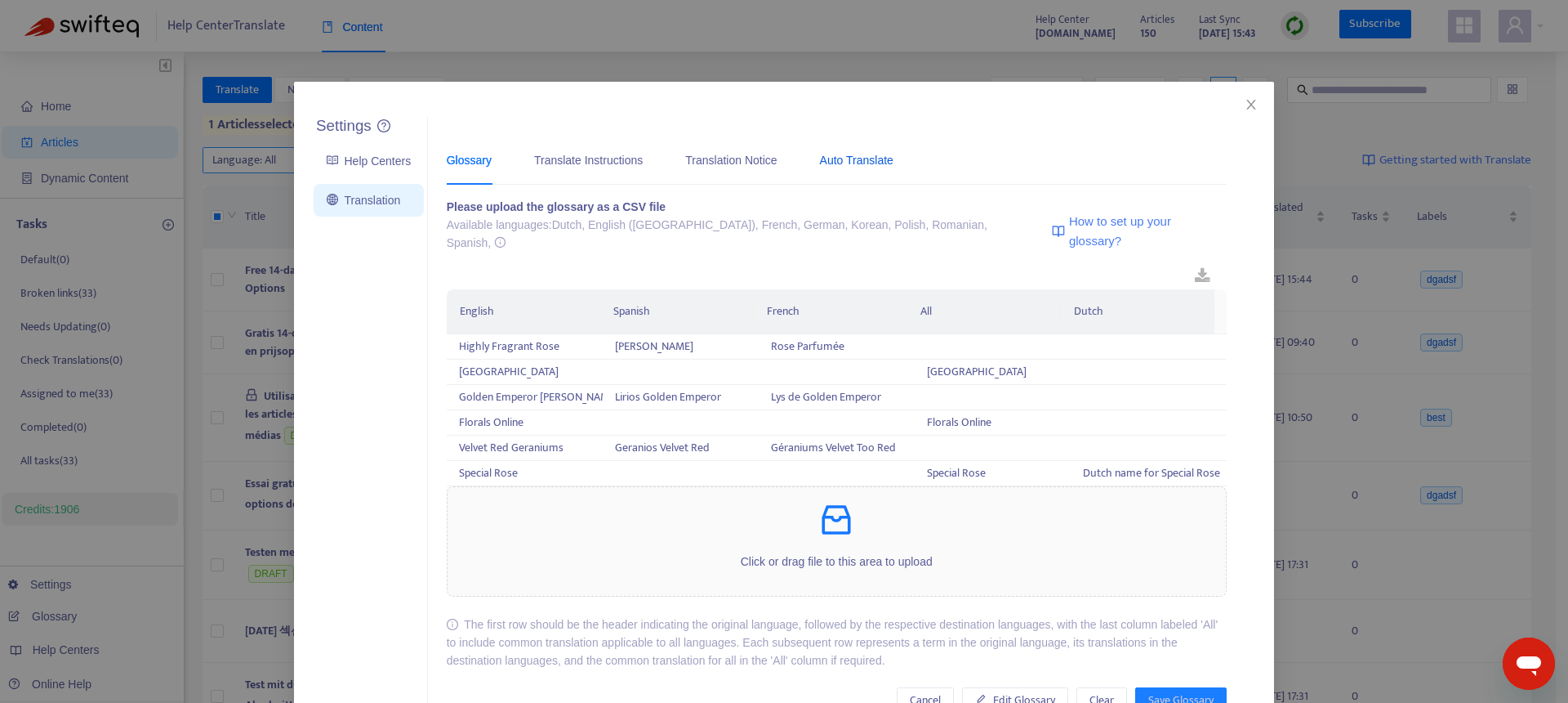
click at [859, 167] on div "Auto Translate" at bounding box center [857, 160] width 74 height 18
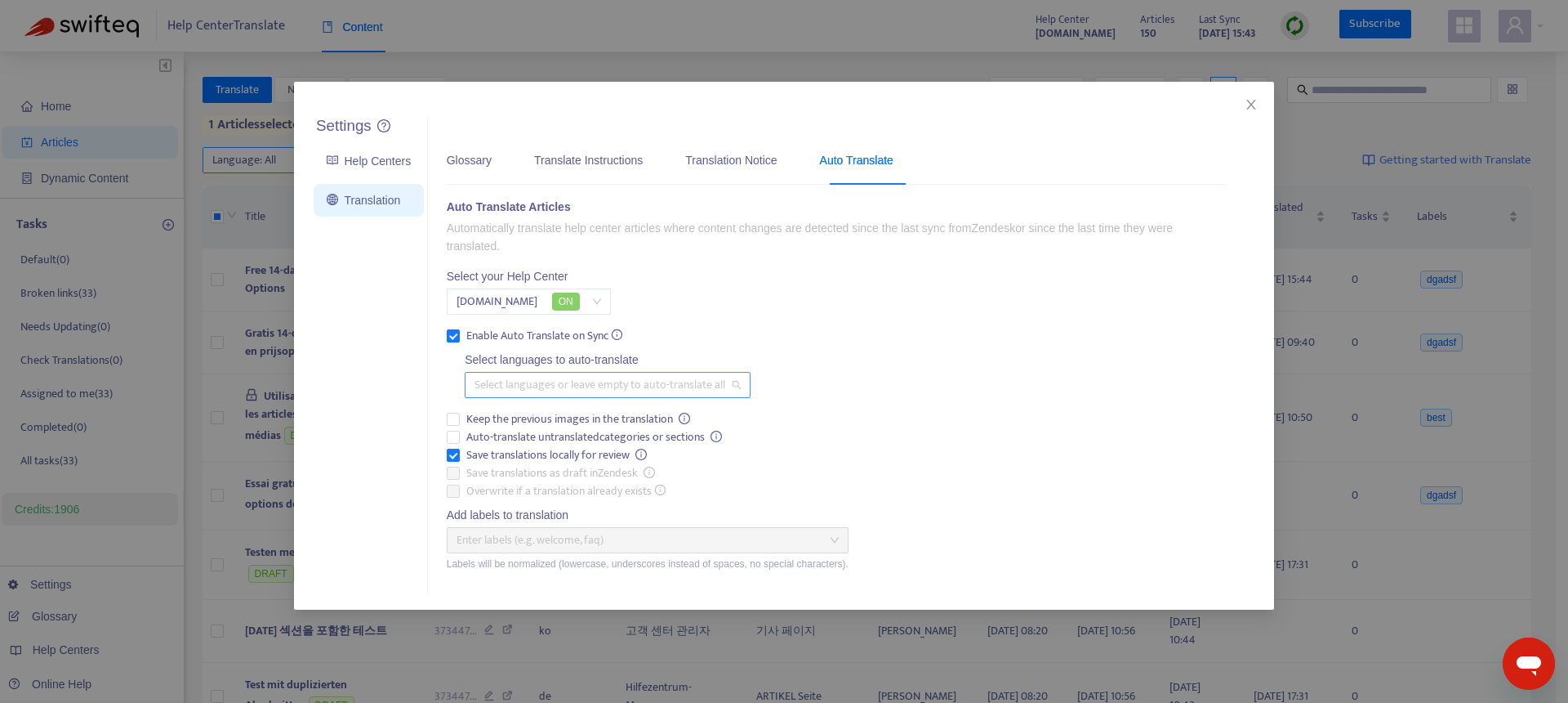
click at [533, 393] on div at bounding box center [600, 384] width 261 height 20
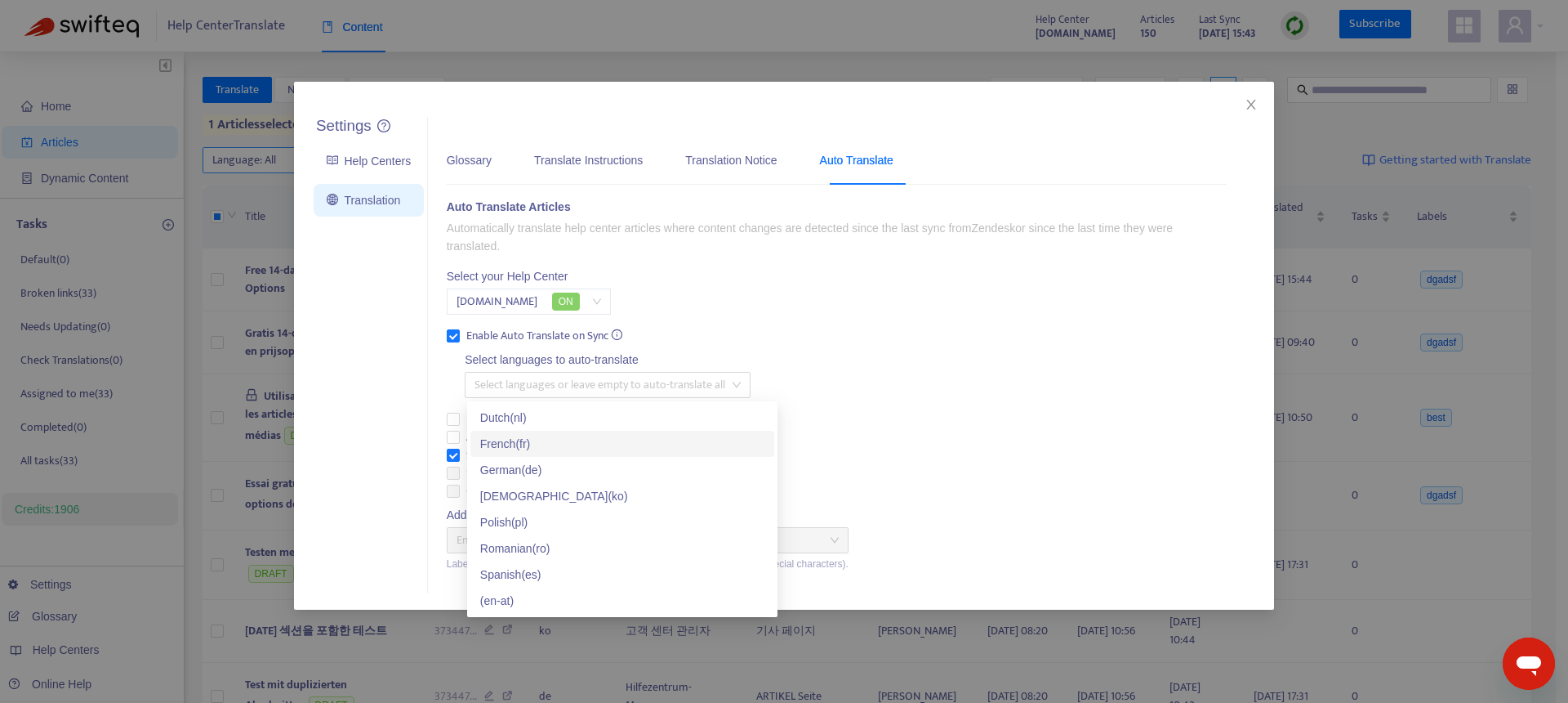
click at [822, 309] on div "Auto Translate Articles Automatically translate help center articles where cont…" at bounding box center [836, 386] width 780 height 377
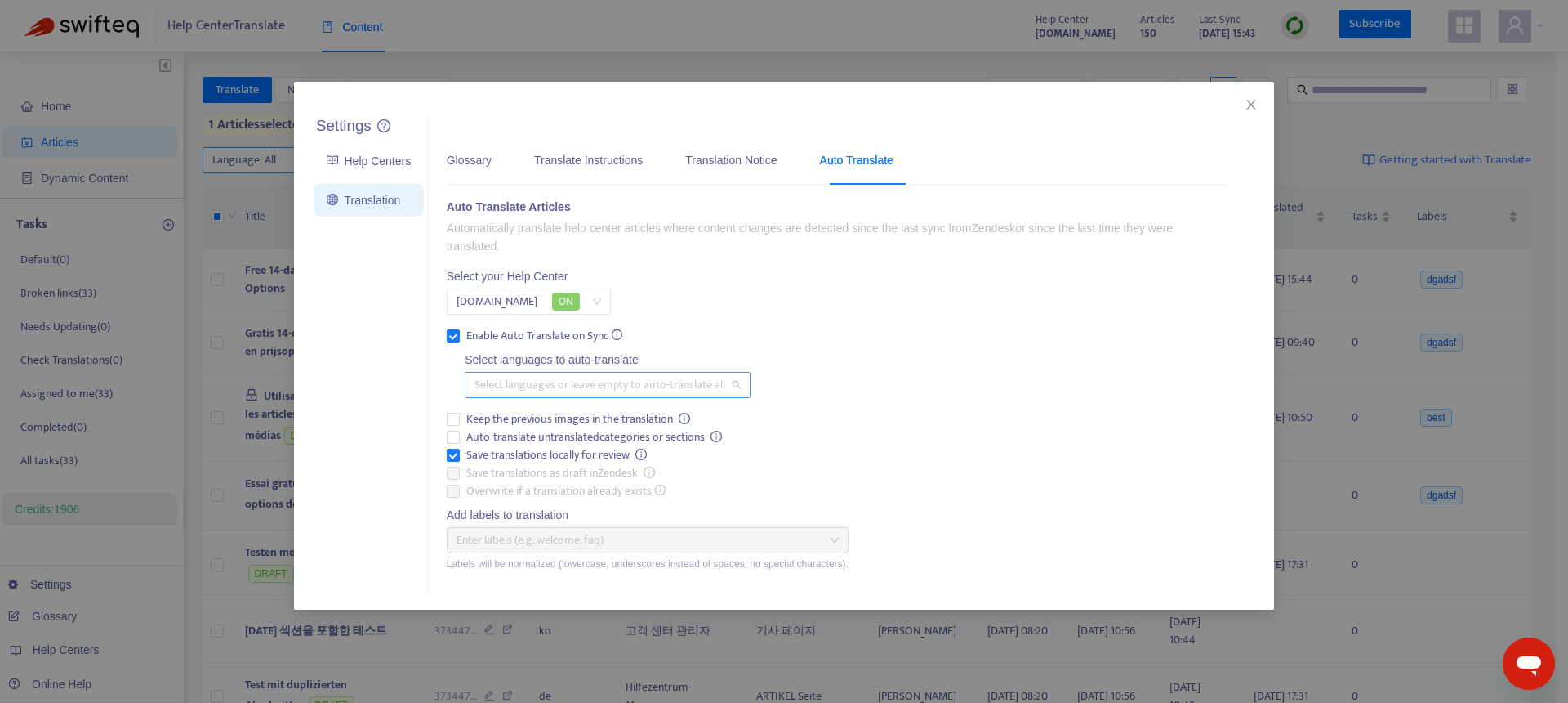
click at [553, 385] on div at bounding box center [600, 384] width 261 height 20
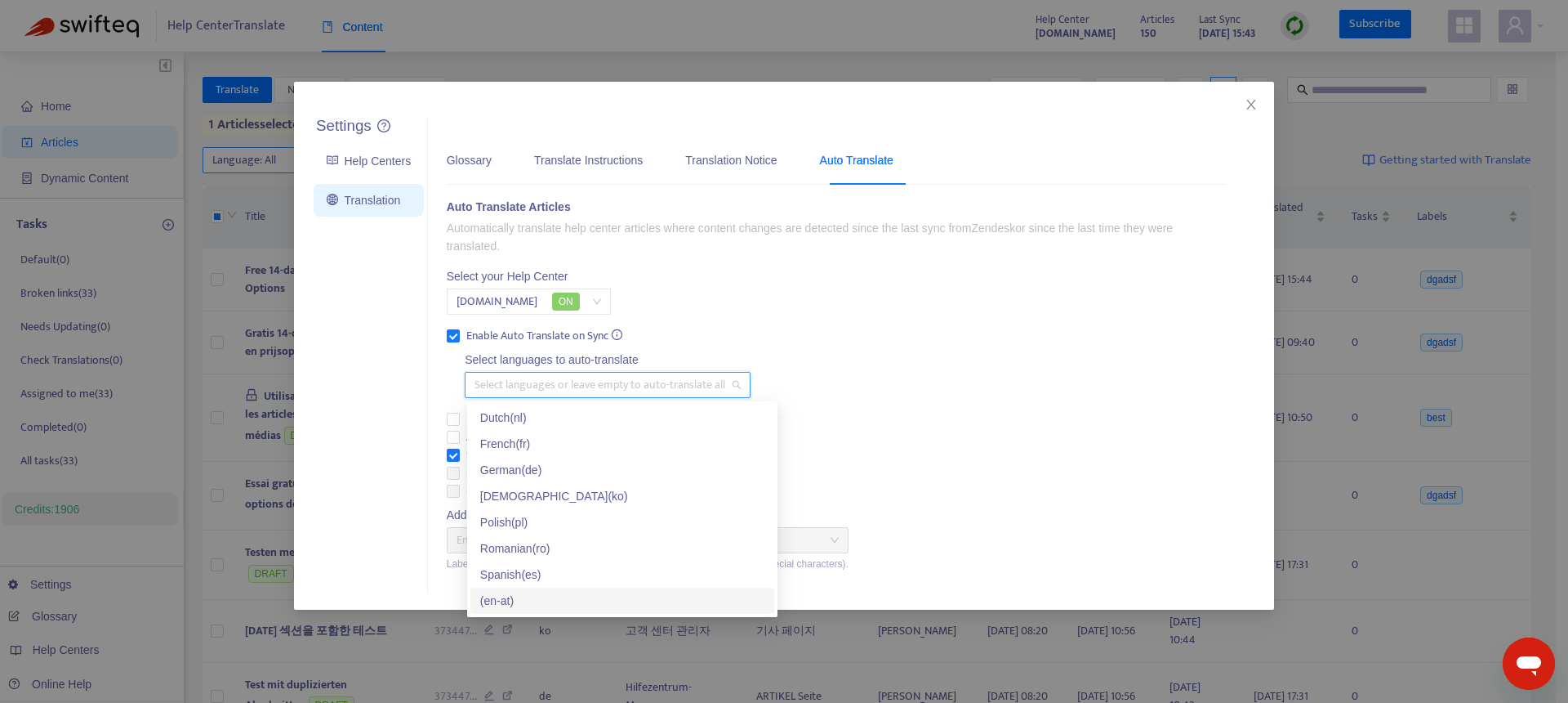
click at [548, 603] on div "( en-at )" at bounding box center [622, 600] width 285 height 18
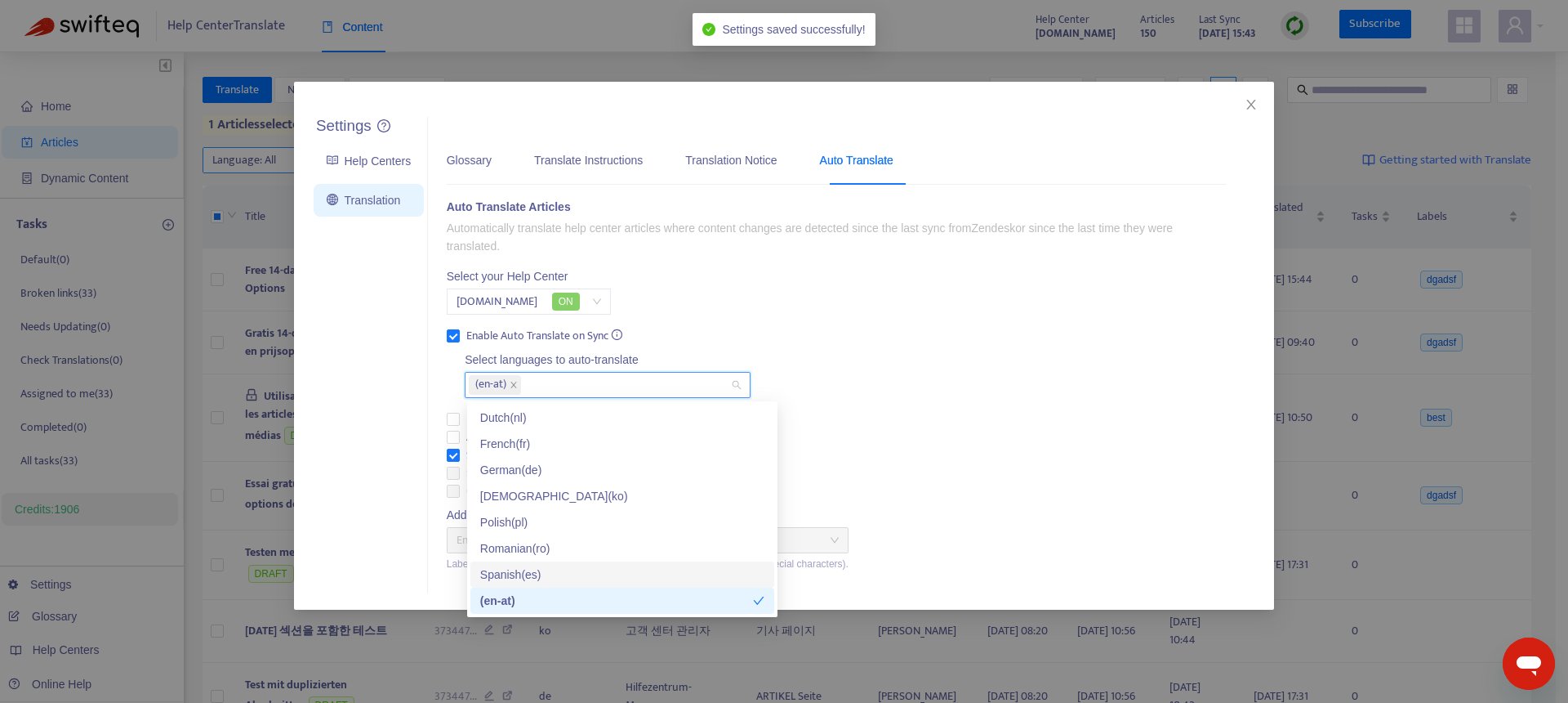
click at [890, 363] on div "Auto Translate Articles Automatically translate help center articles where cont…" at bounding box center [836, 386] width 780 height 377
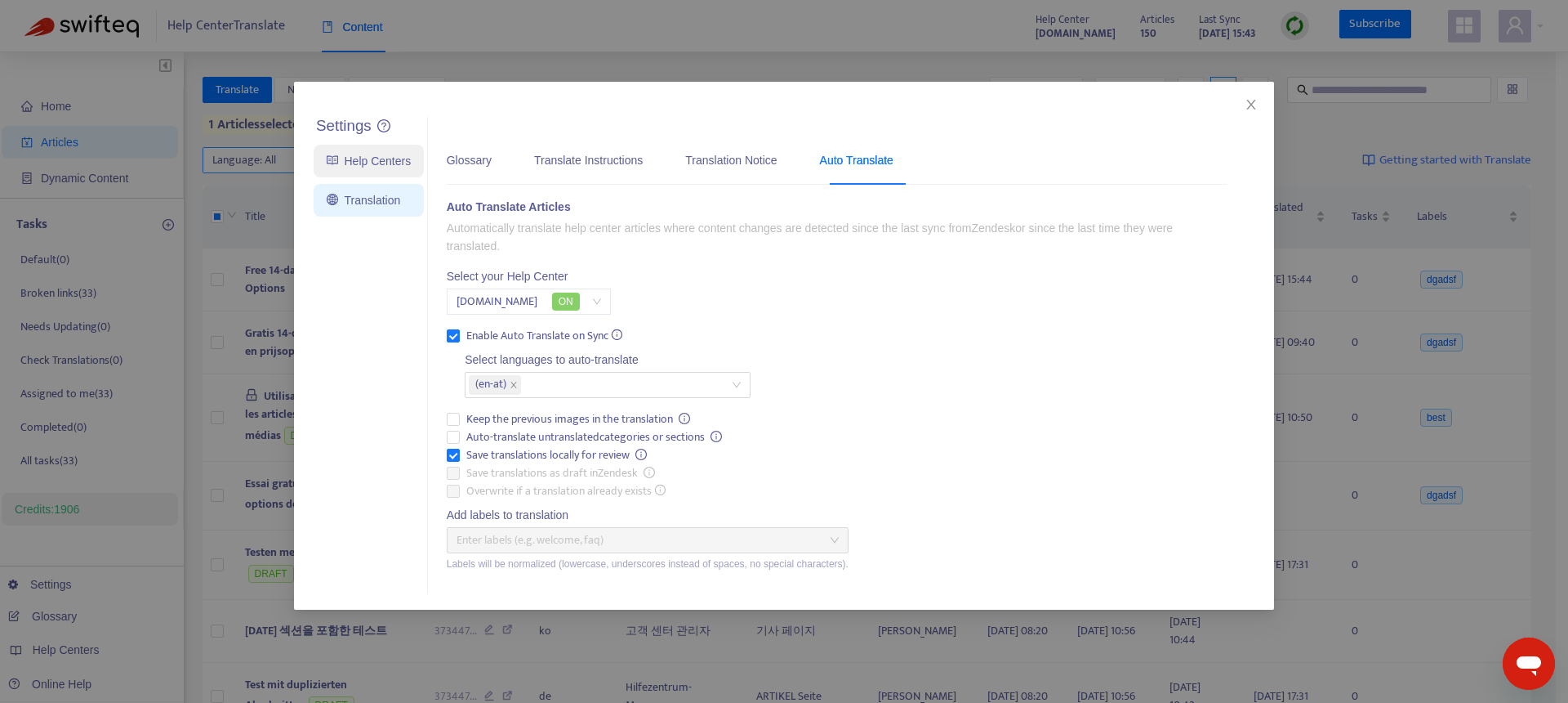
click at [357, 163] on link "Help Centers" at bounding box center [368, 161] width 84 height 13
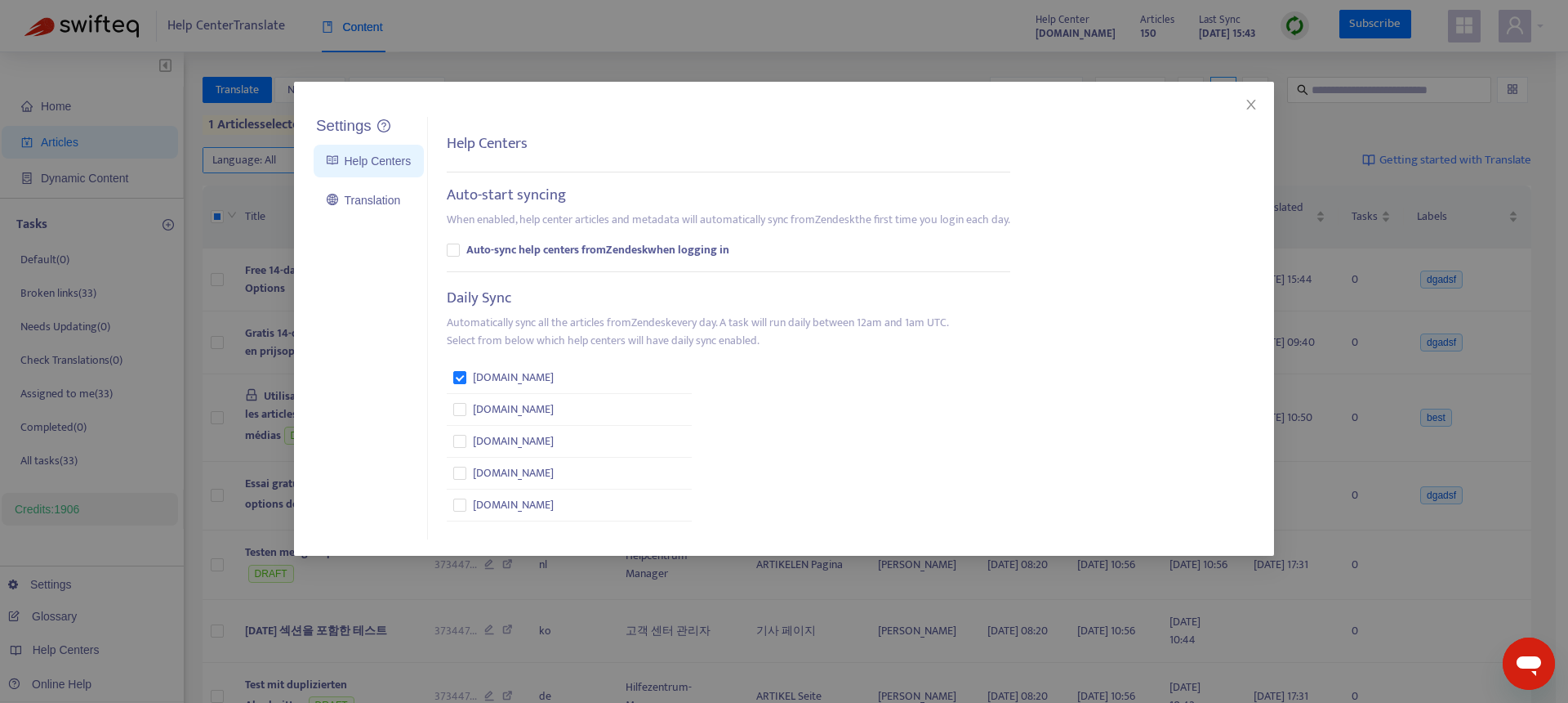
click at [777, 51] on div "Settings Help Centers Translation Settings Help Centers Auto-start syncing When…" at bounding box center [784, 351] width 1568 height 703
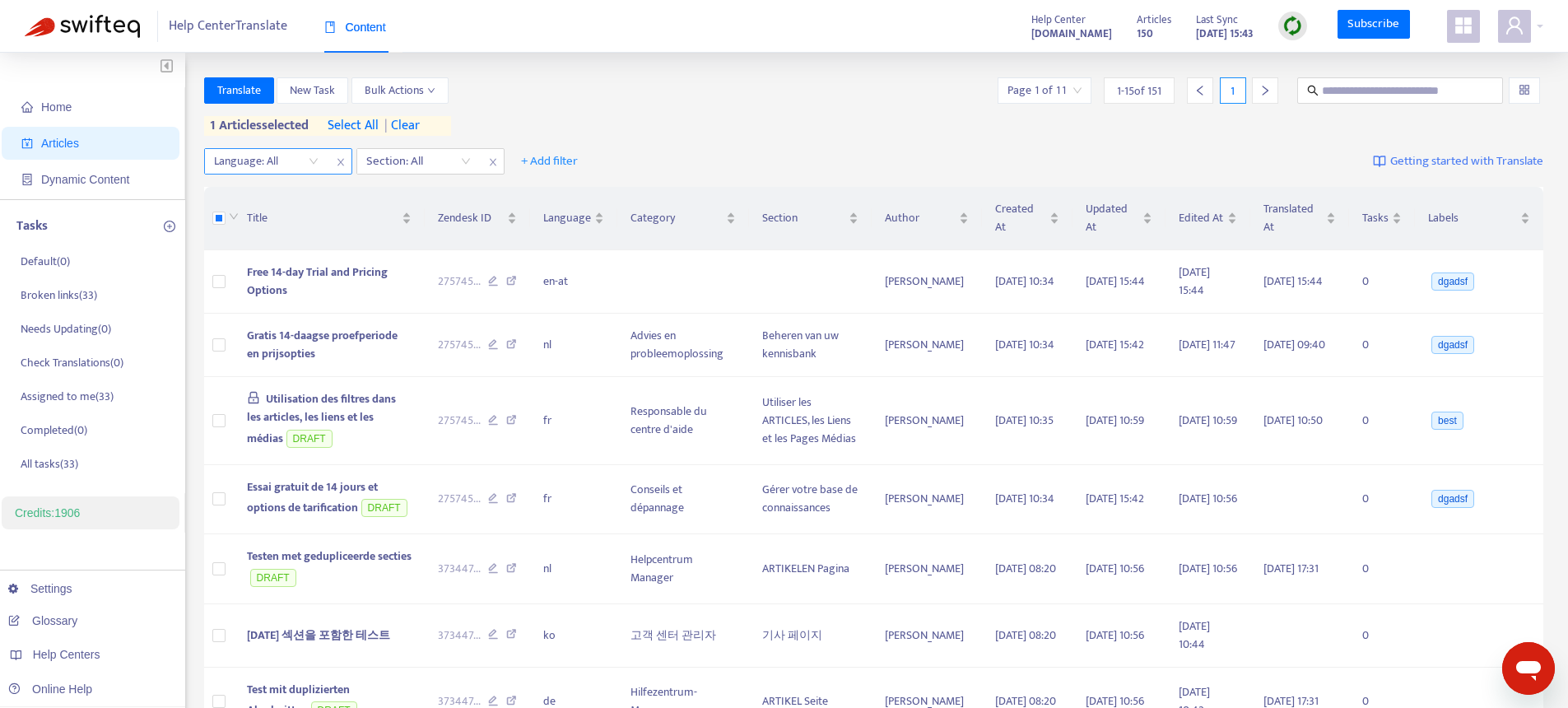
click at [1461, 31] on icon "appstore" at bounding box center [1463, 25] width 16 height 16
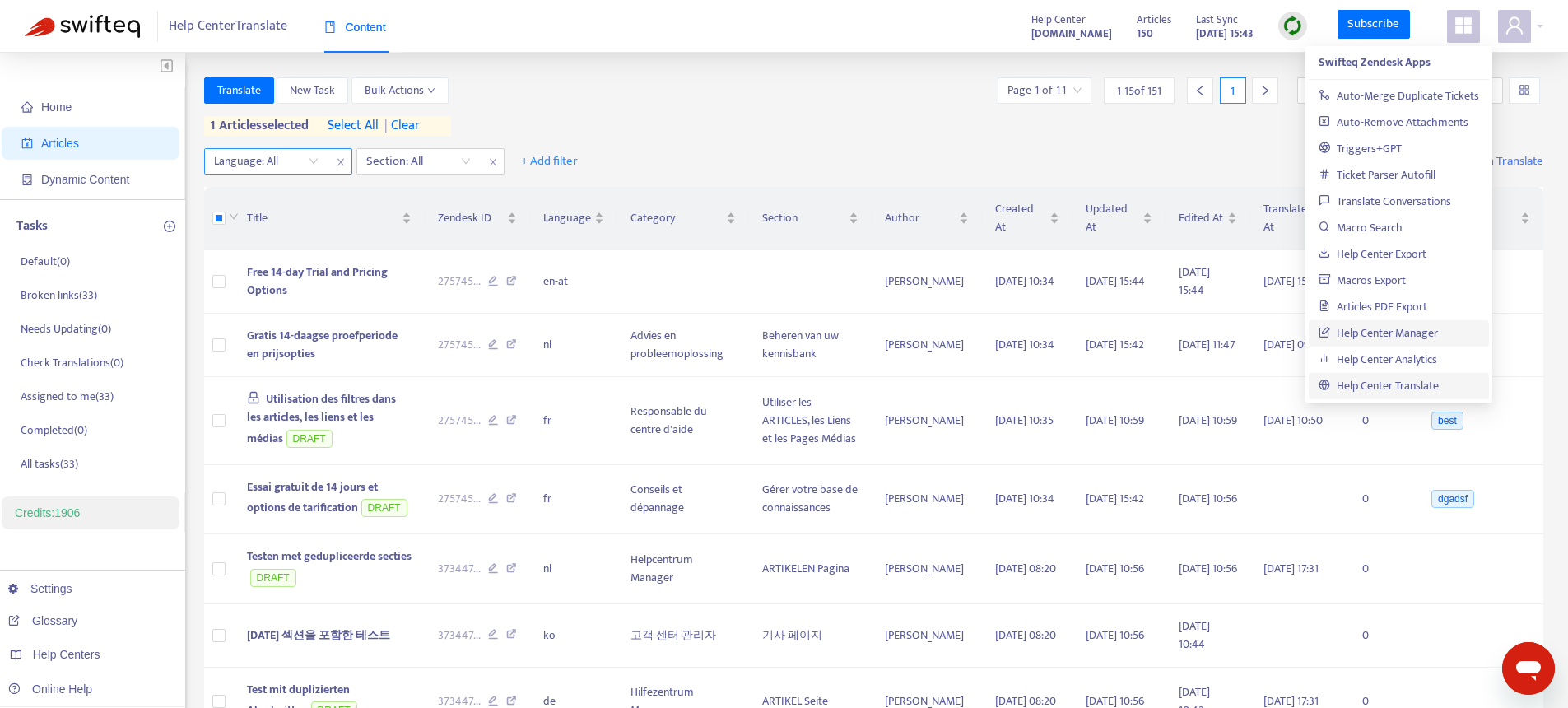
click at [1392, 335] on link "Help Center Manager" at bounding box center [1378, 333] width 119 height 19
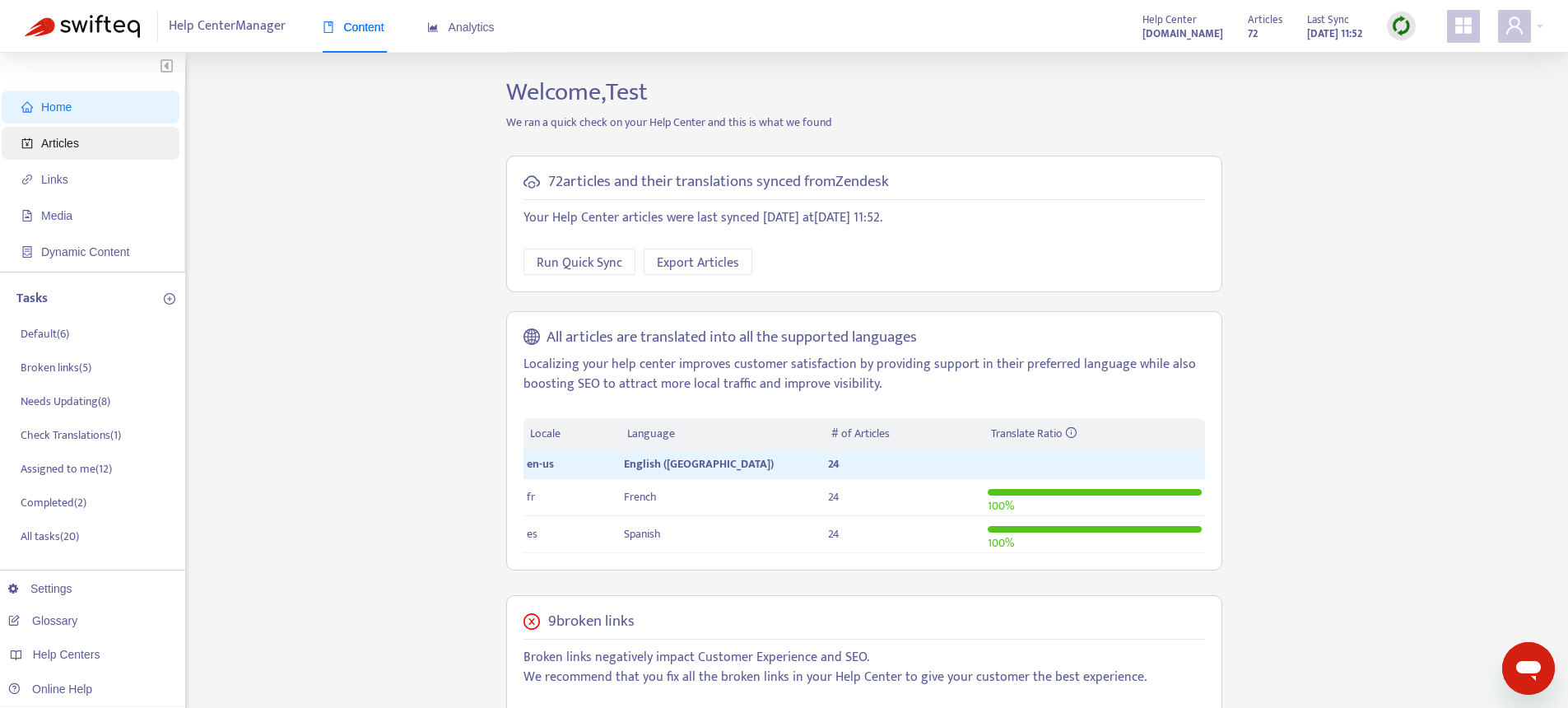
click at [133, 140] on span "Articles" at bounding box center [93, 143] width 145 height 33
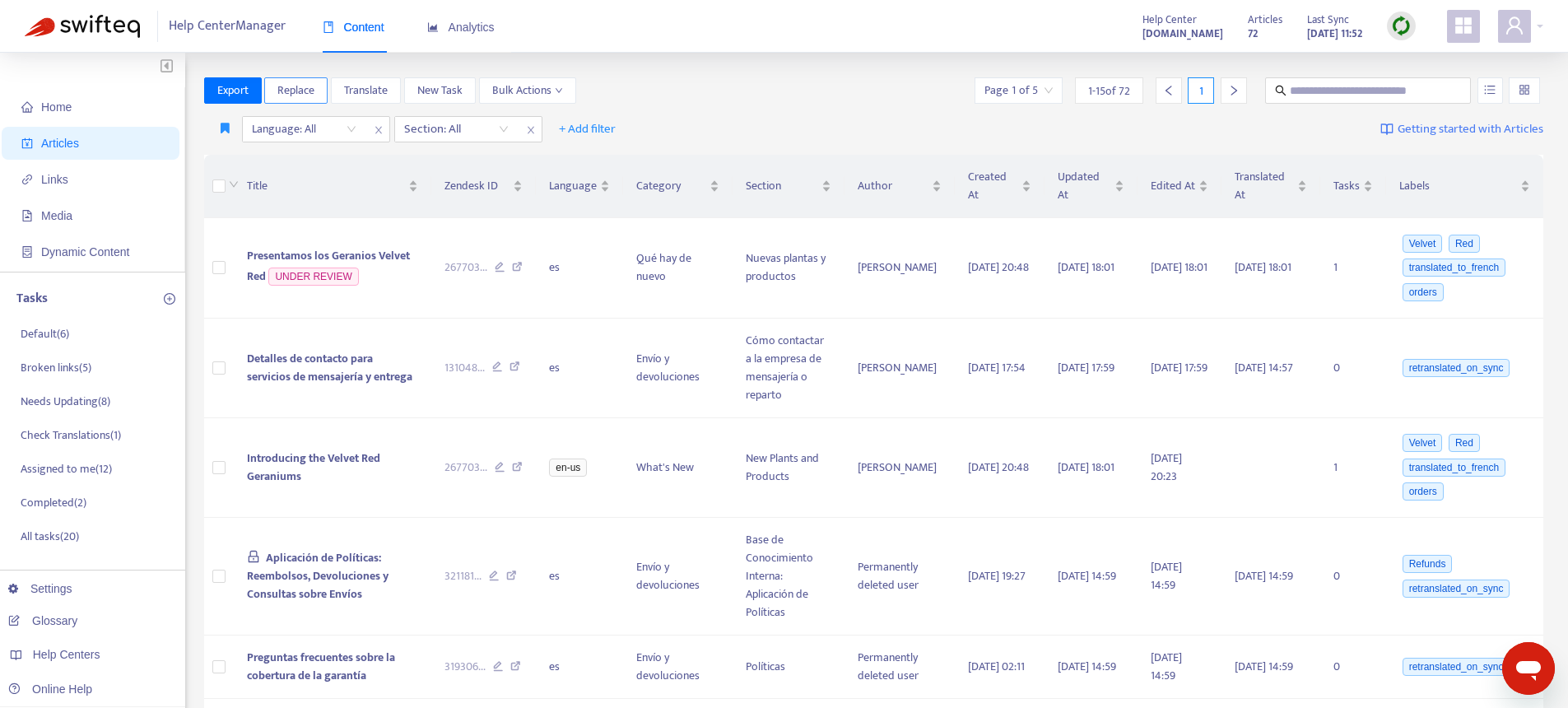
click at [301, 94] on span "Replace" at bounding box center [295, 91] width 37 height 18
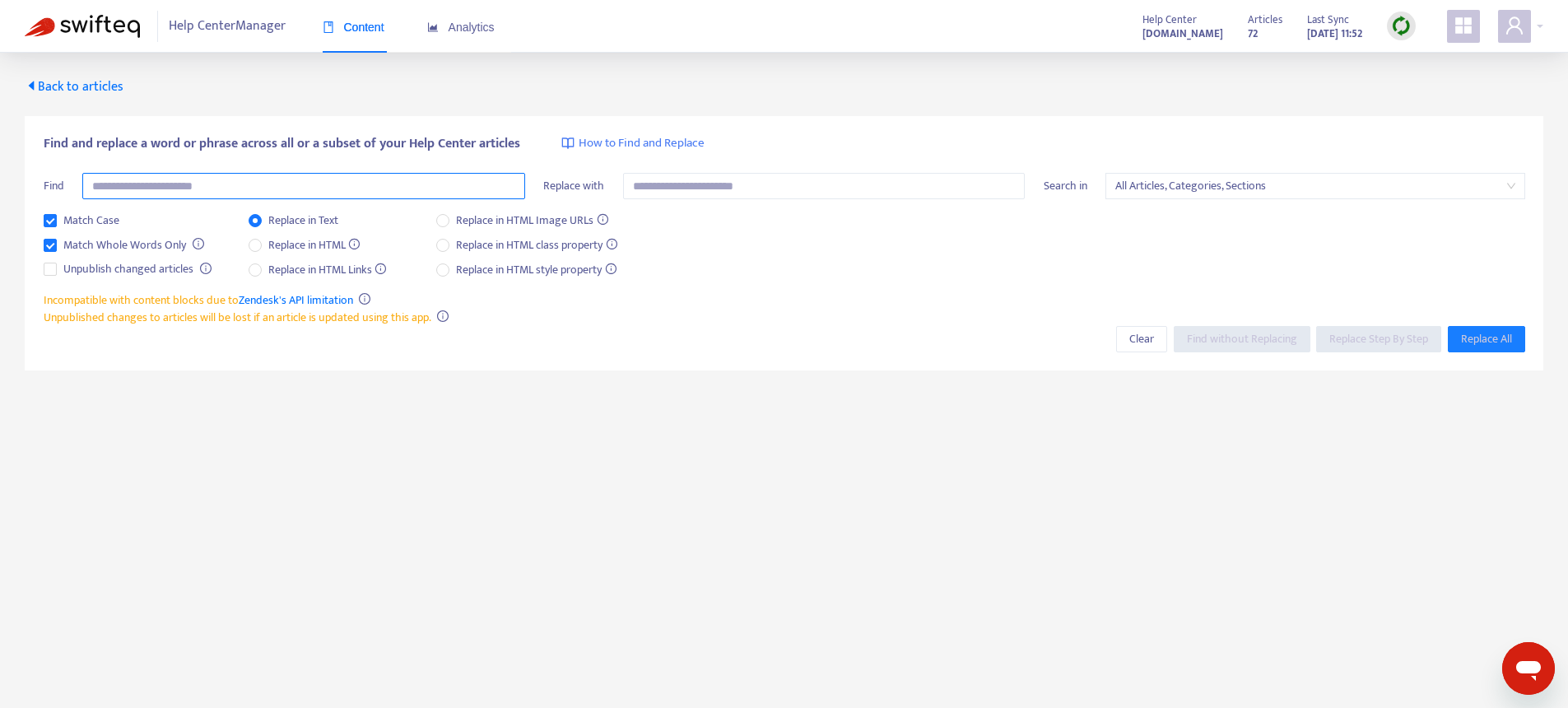
click at [211, 189] on input "text" at bounding box center [303, 186] width 443 height 27
type input "***"
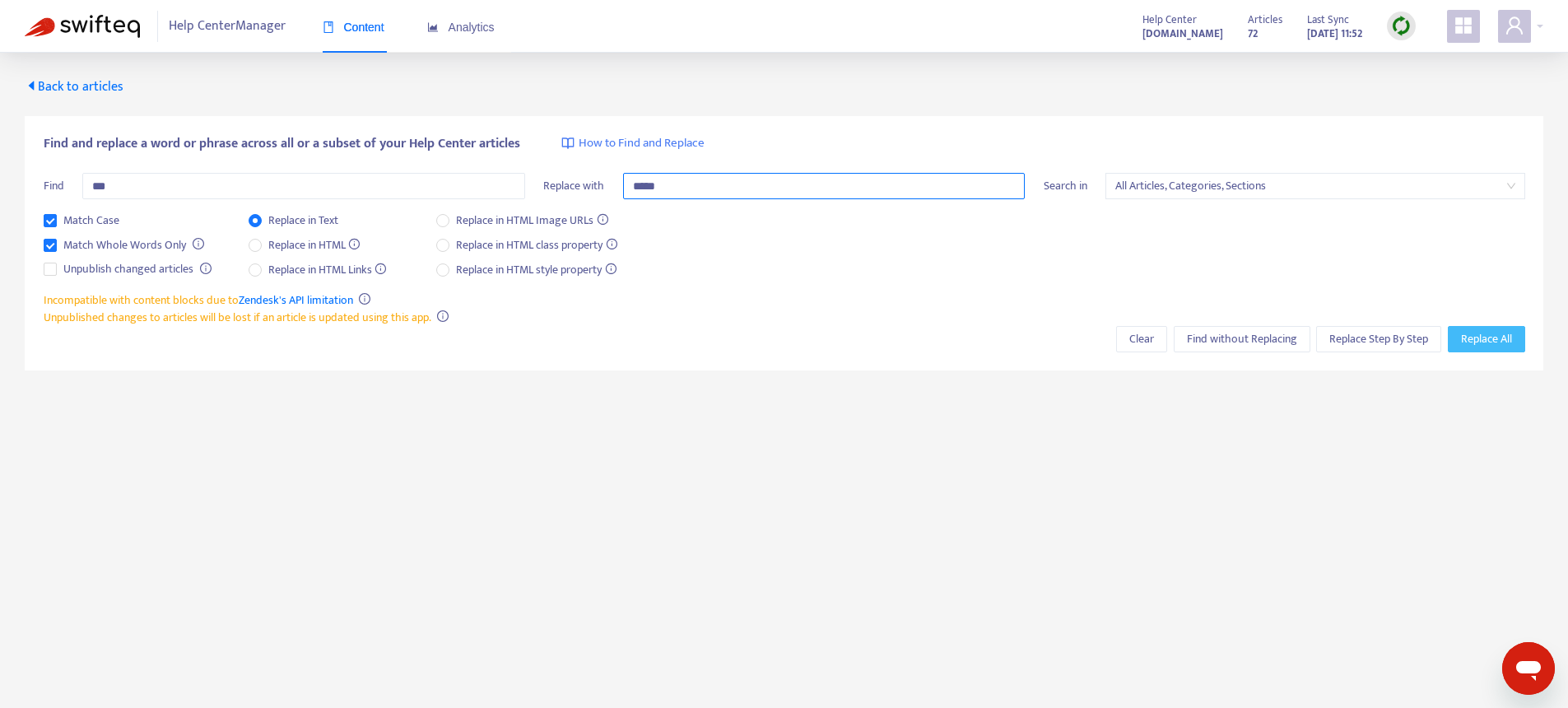
type input "*****"
click at [1480, 341] on span "Replace All" at bounding box center [1487, 338] width 51 height 18
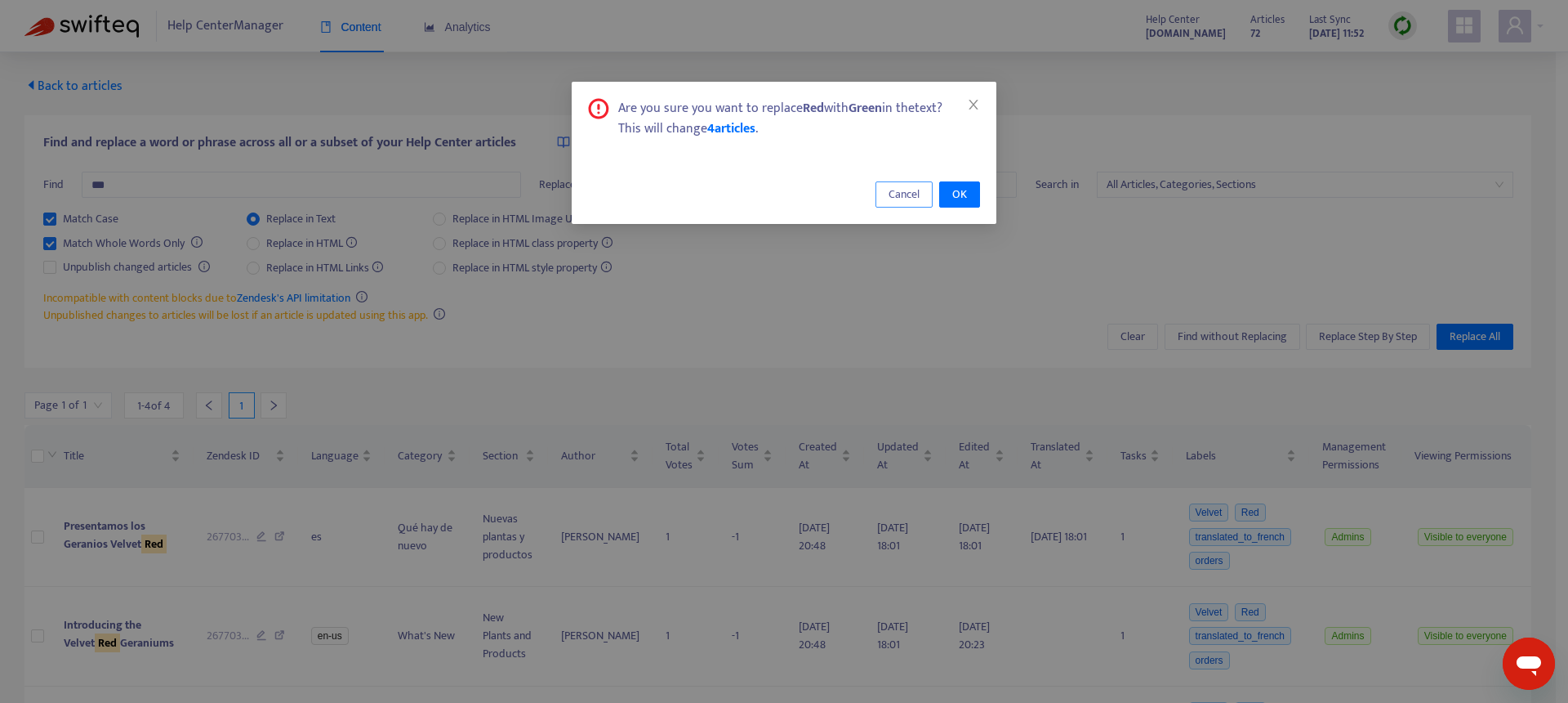
click at [907, 195] on span "Cancel" at bounding box center [904, 194] width 31 height 18
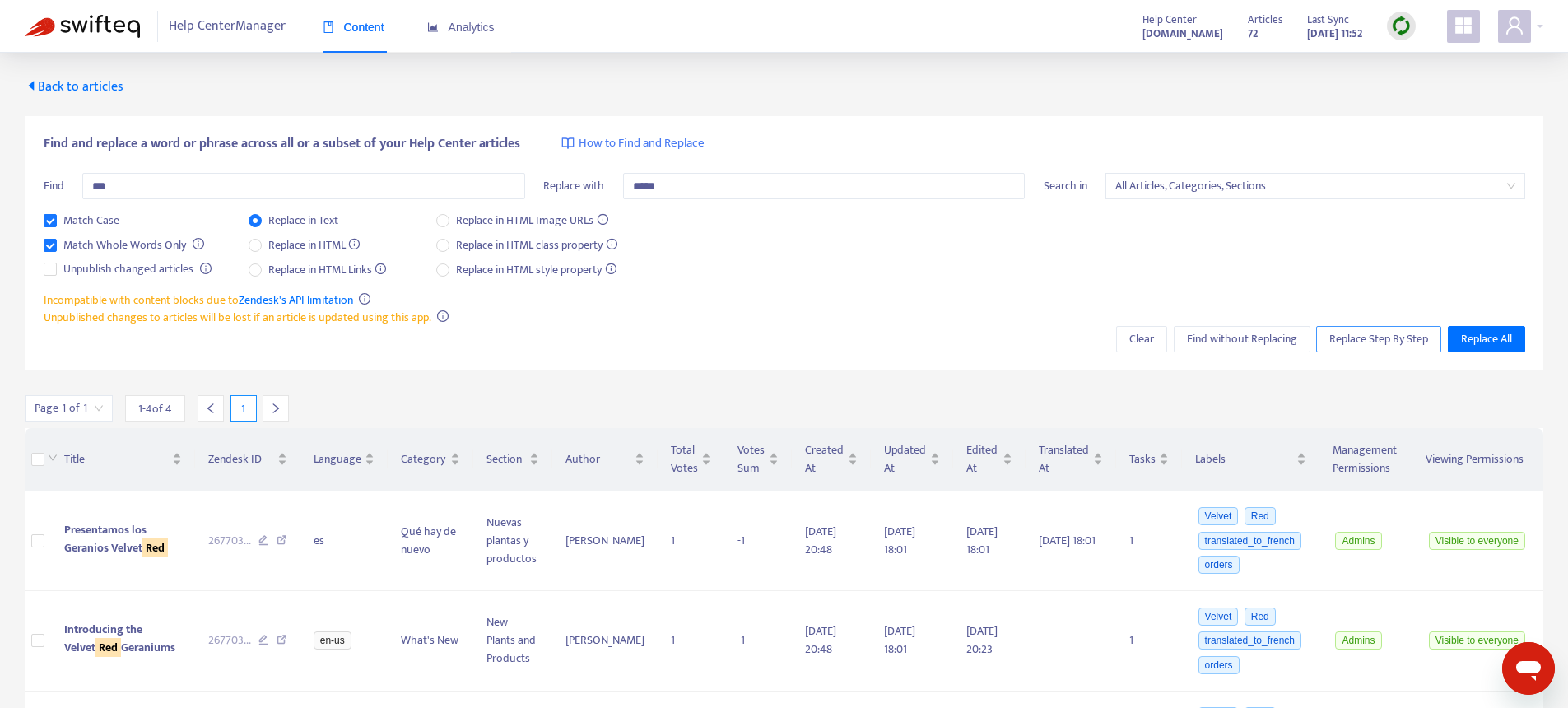
click at [1344, 341] on span "Replace Step By Step" at bounding box center [1379, 338] width 99 height 18
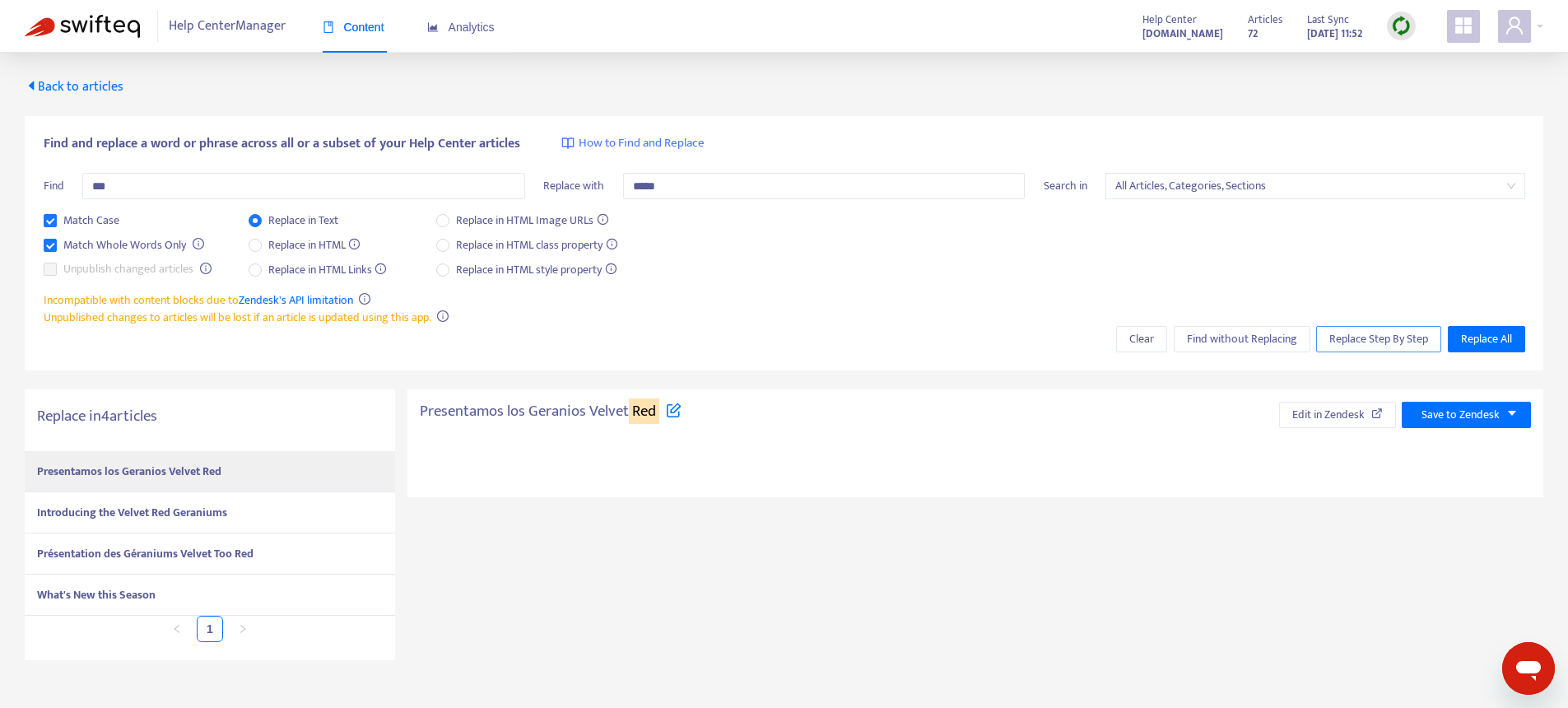
type textarea "**********"
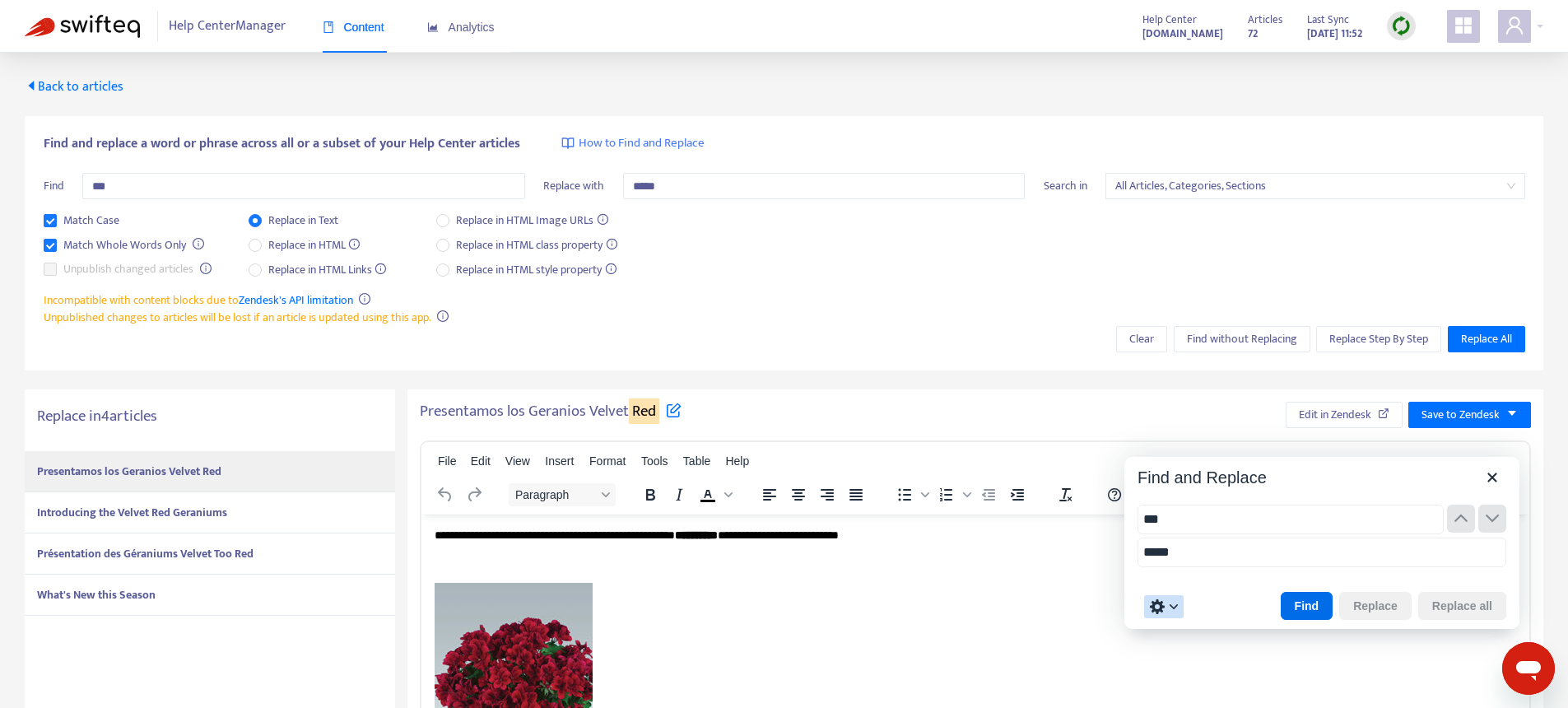
type input "***"
type input "*****"
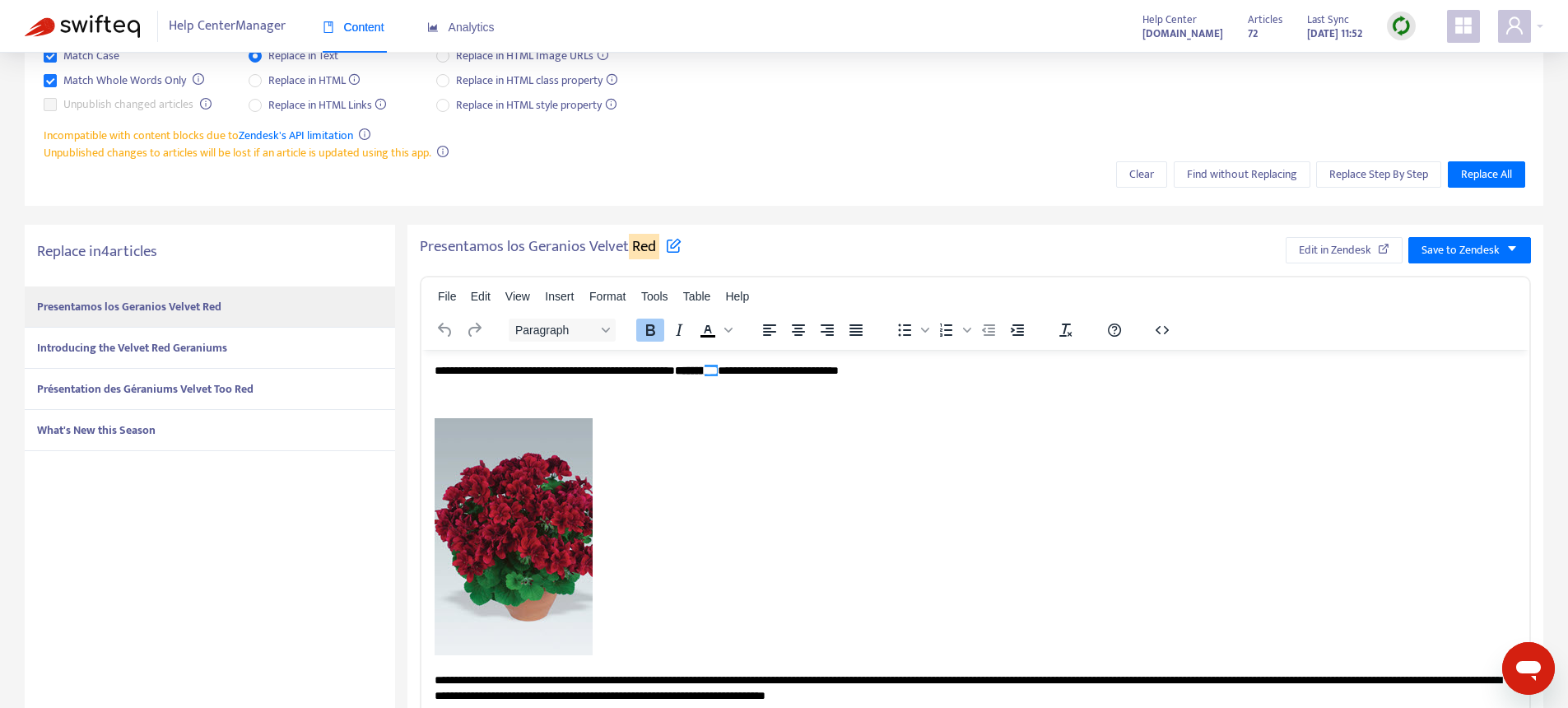
click at [90, 338] on strong "Introducing the Velvet Red Geraniums" at bounding box center [132, 348] width 191 height 19
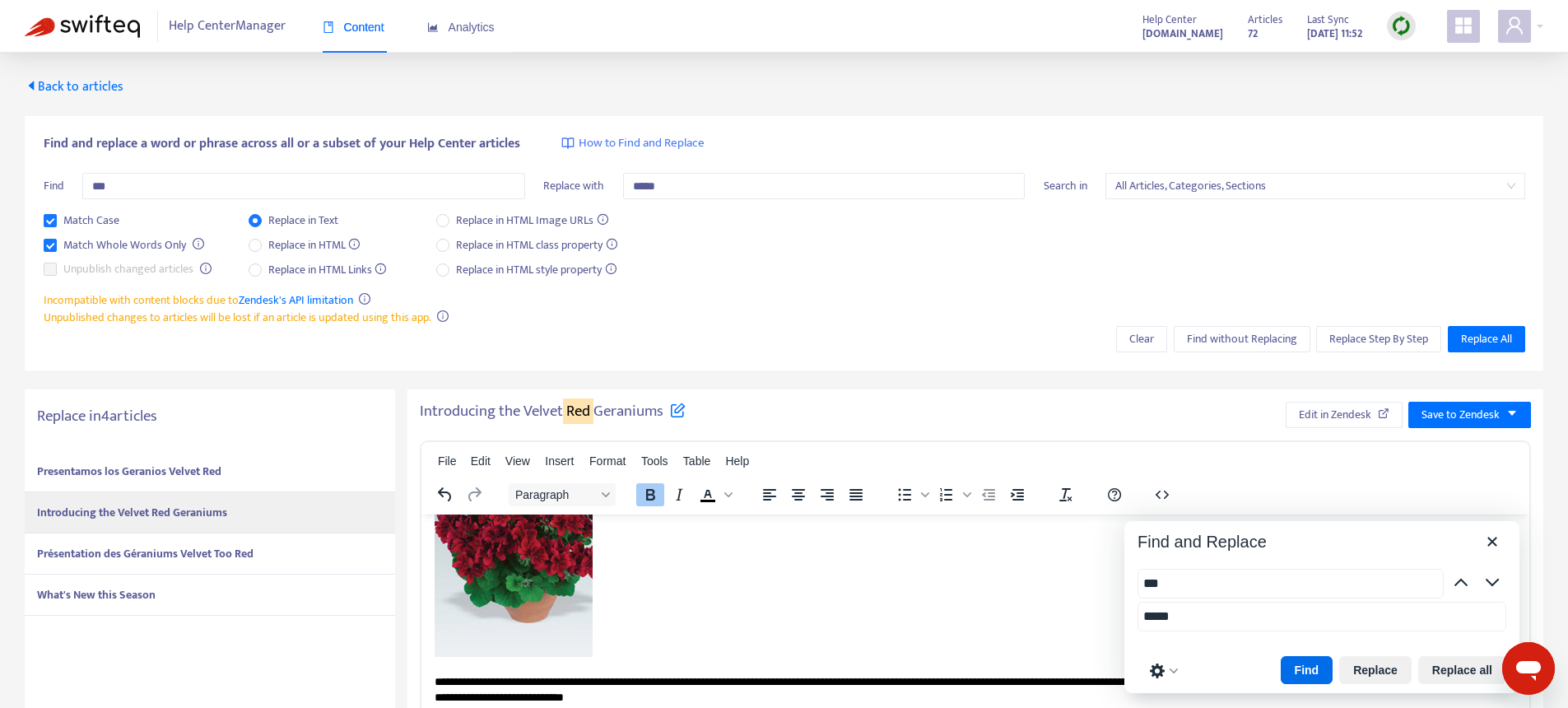
click at [125, 547] on strong "Présentation des Géraniums Velvet Too Red" at bounding box center [145, 554] width 216 height 19
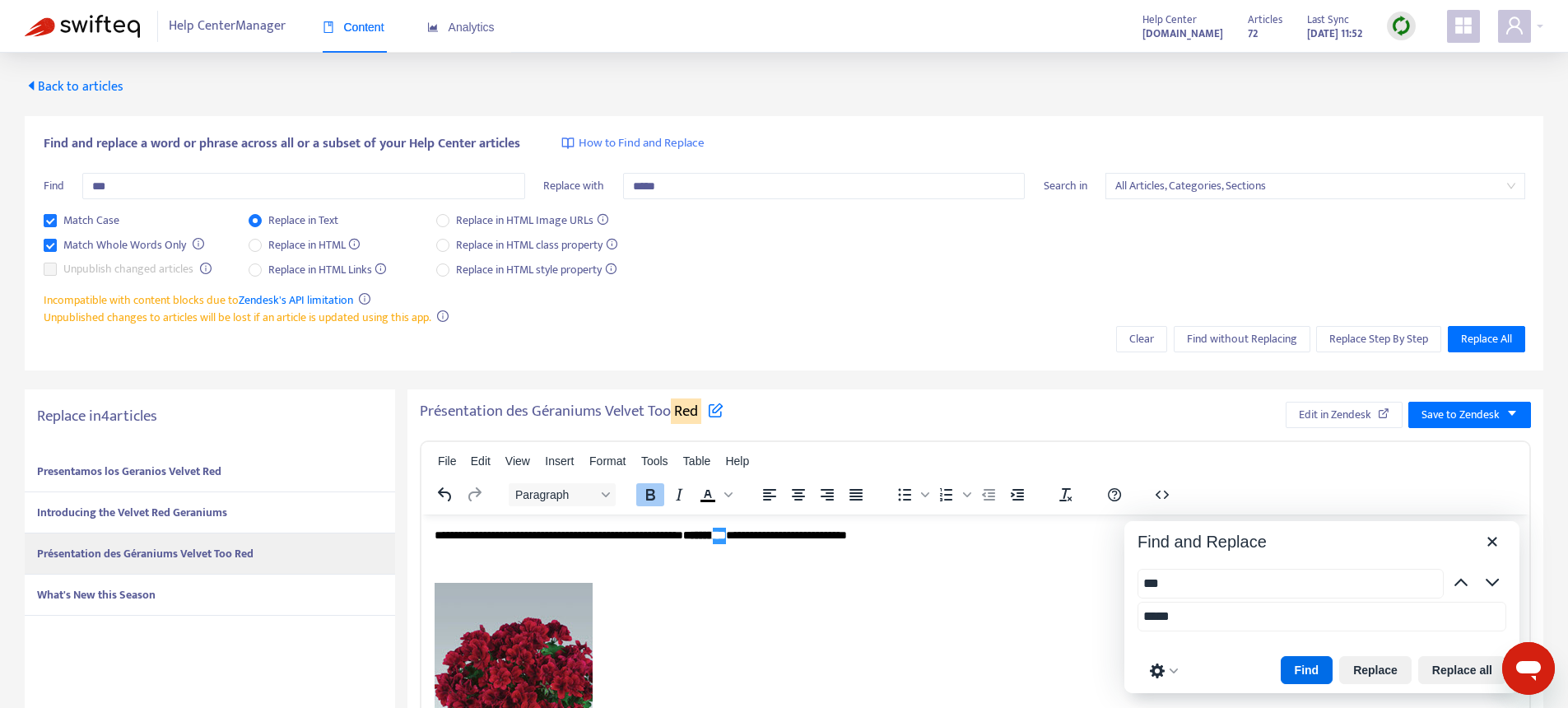
click at [232, 475] on div "Presentamos los Geranios Velvet Red" at bounding box center [210, 471] width 371 height 41
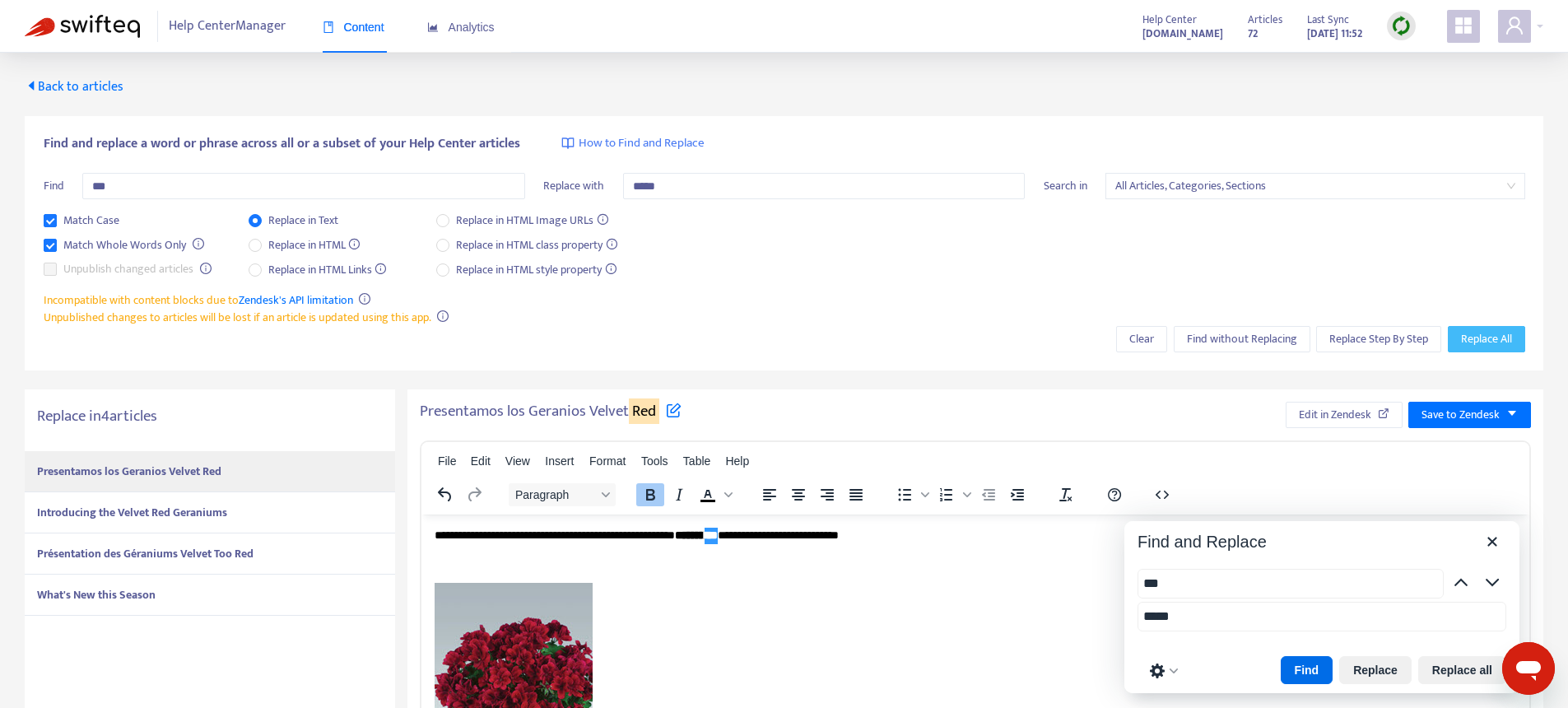
click at [1485, 337] on span "Replace All" at bounding box center [1487, 338] width 51 height 18
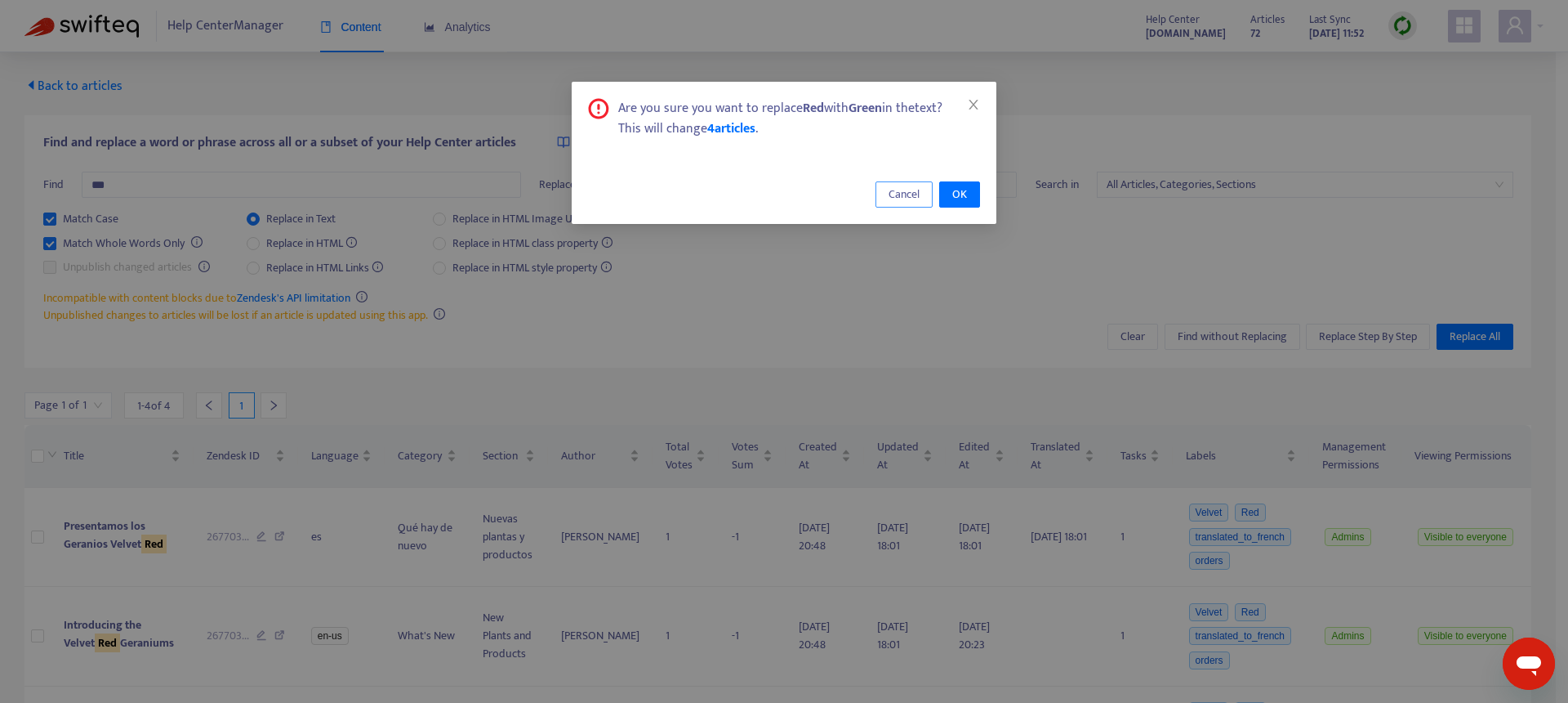
click at [891, 188] on span "Cancel" at bounding box center [904, 194] width 31 height 18
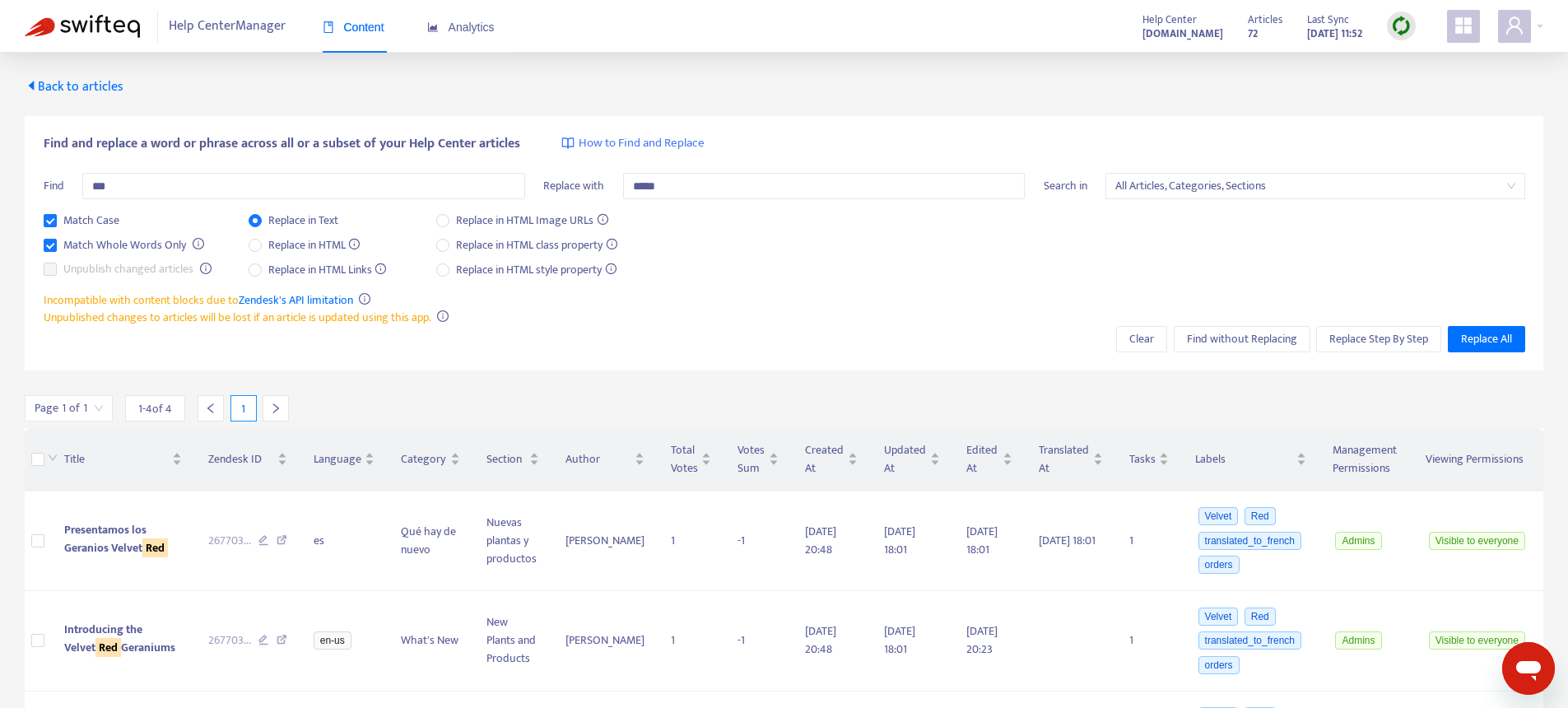
click at [71, 77] on span "Back to articles" at bounding box center [74, 86] width 99 height 22
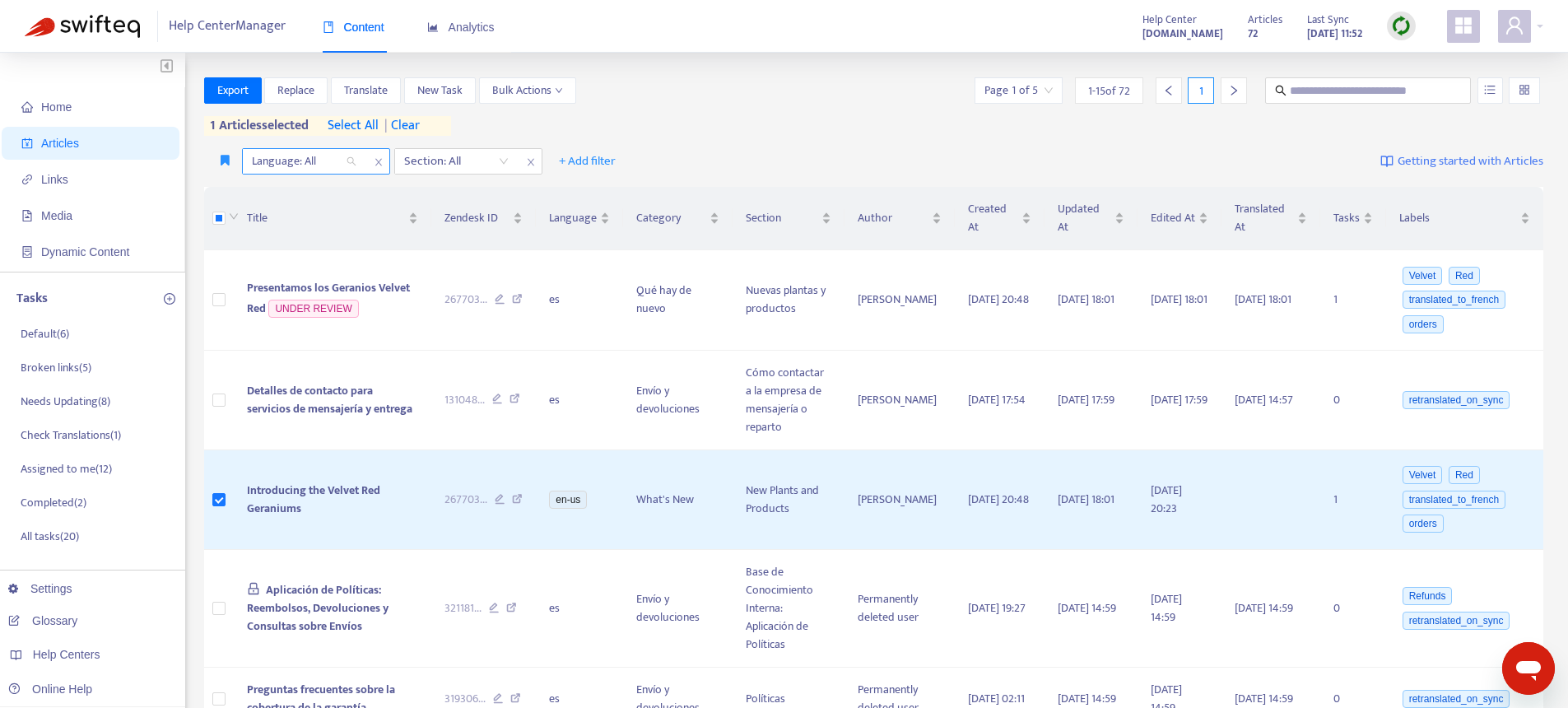
click at [289, 167] on div at bounding box center [295, 161] width 100 height 20
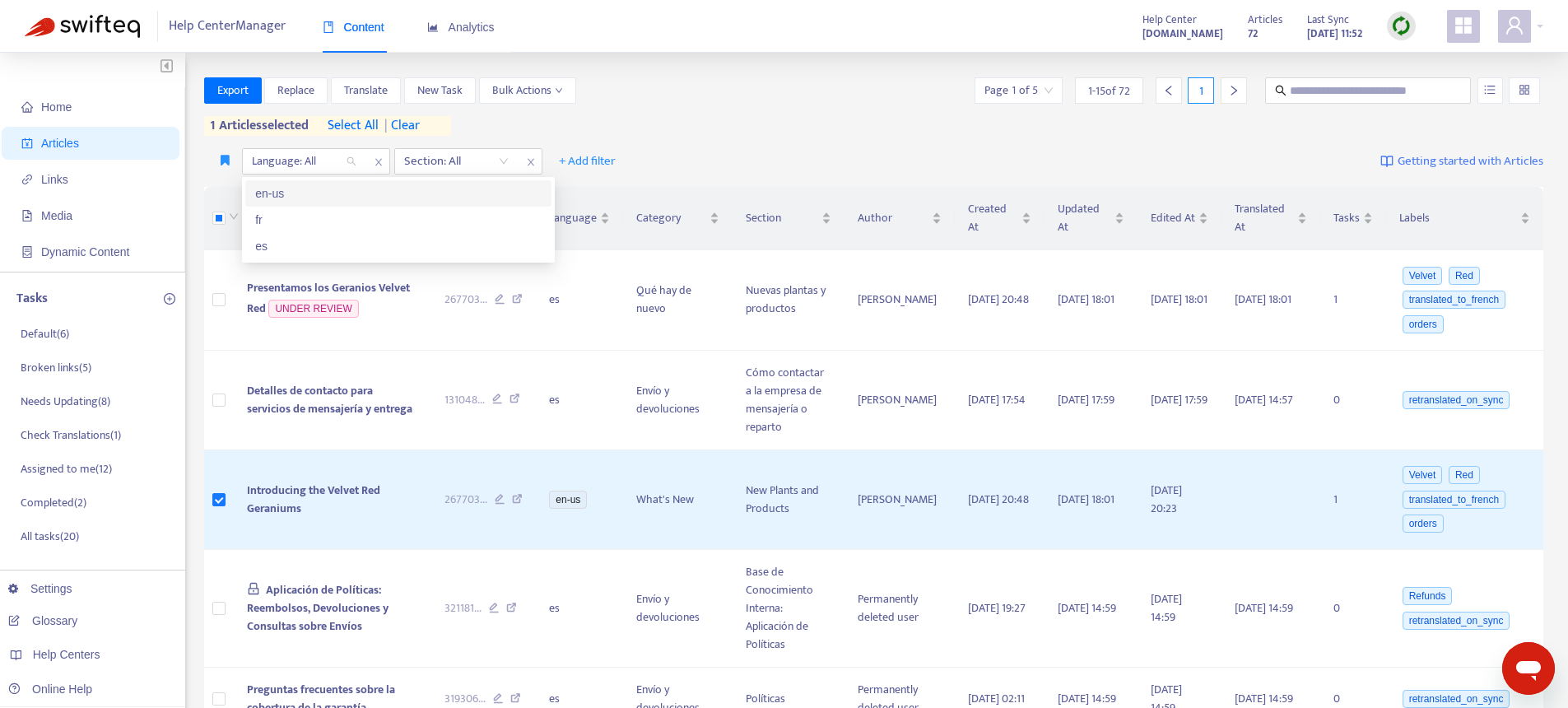
click at [315, 193] on div "en-us" at bounding box center [398, 192] width 287 height 18
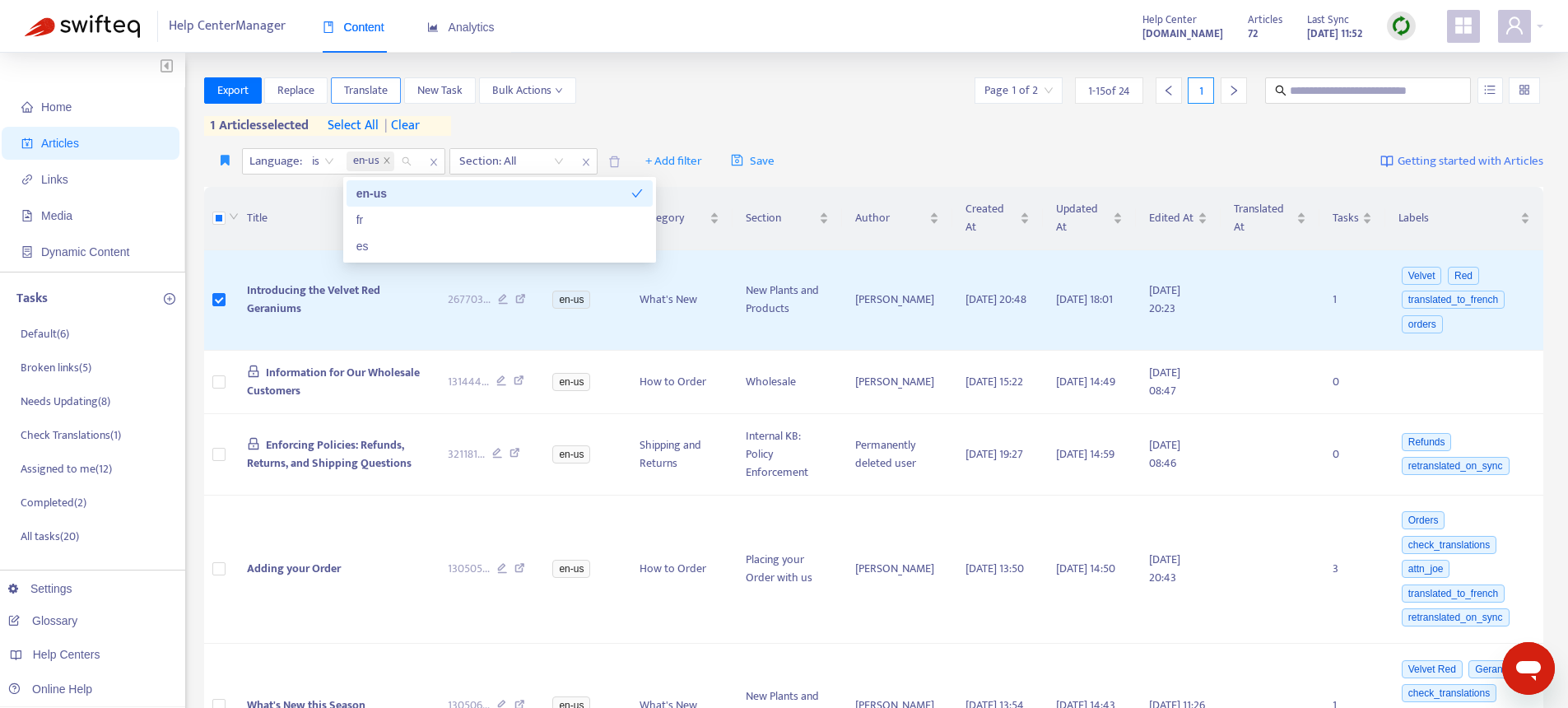
click at [381, 99] on span "Translate" at bounding box center [366, 91] width 44 height 18
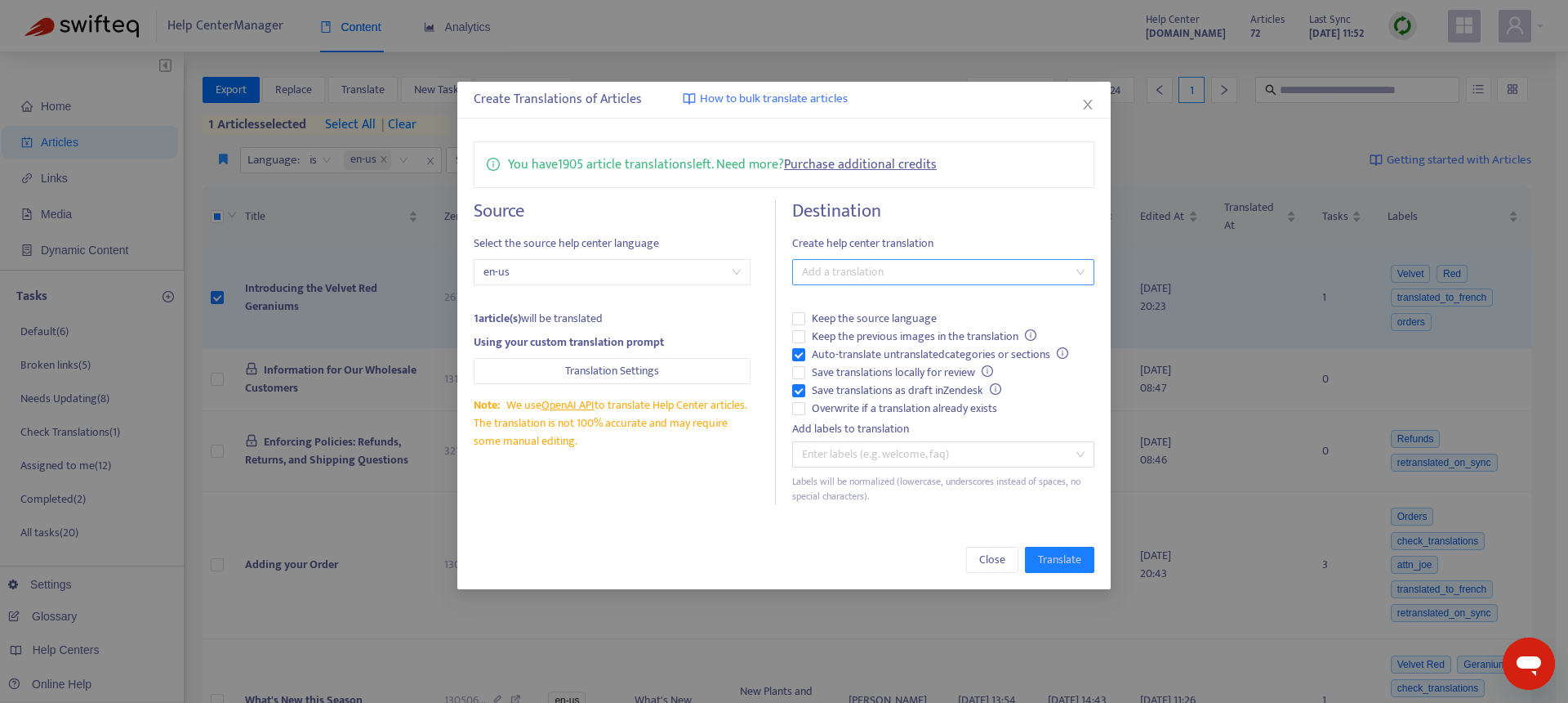
click at [919, 271] on div at bounding box center [935, 272] width 278 height 20
click at [983, 219] on h4 "Destination" at bounding box center [944, 211] width 303 height 22
click at [857, 314] on span "Keep the source language" at bounding box center [875, 318] width 138 height 18
click at [862, 268] on div at bounding box center [935, 272] width 278 height 20
click at [870, 326] on div "English ([GEOGRAPHIC_DATA]) ( fr )" at bounding box center [948, 330] width 285 height 18
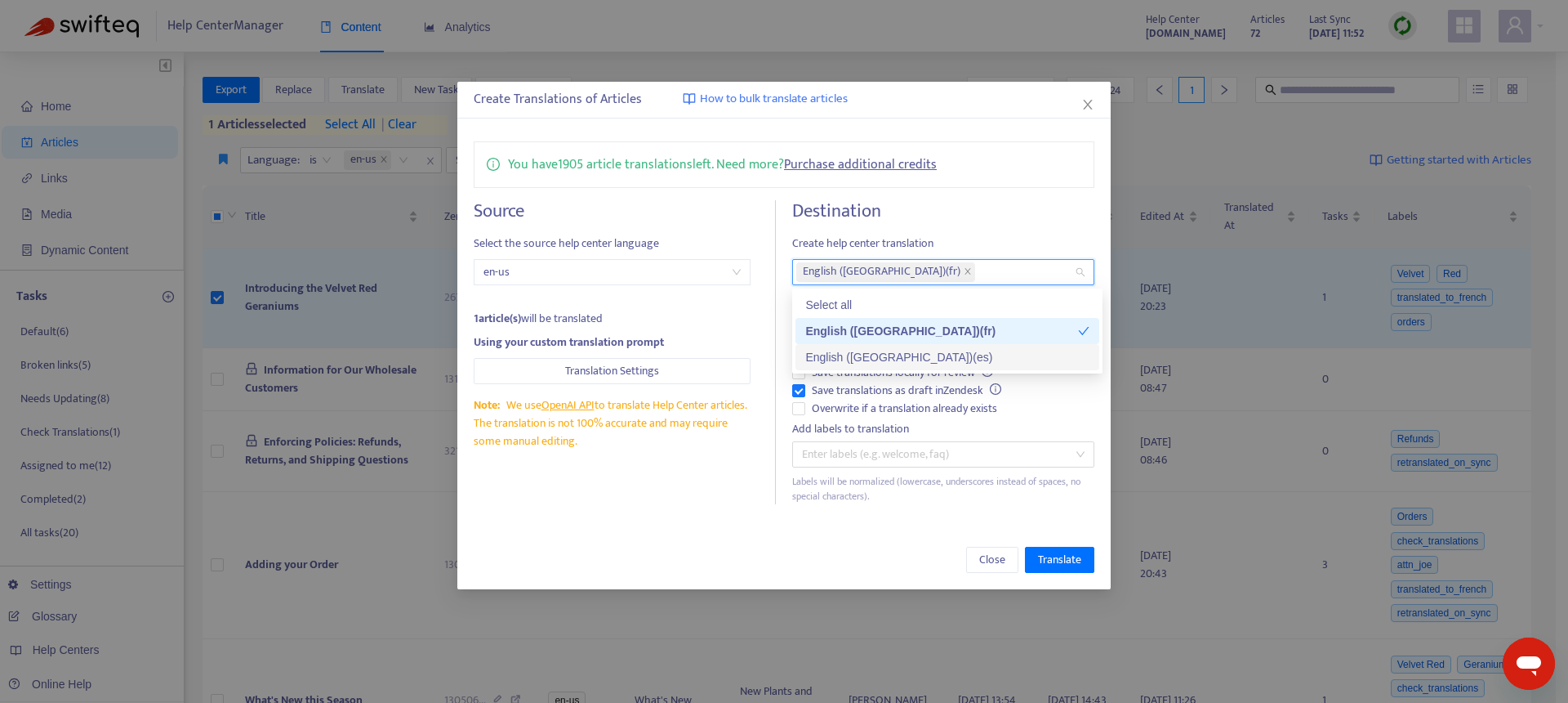
click at [867, 357] on div "English ([GEOGRAPHIC_DATA]) ( es )" at bounding box center [948, 357] width 285 height 18
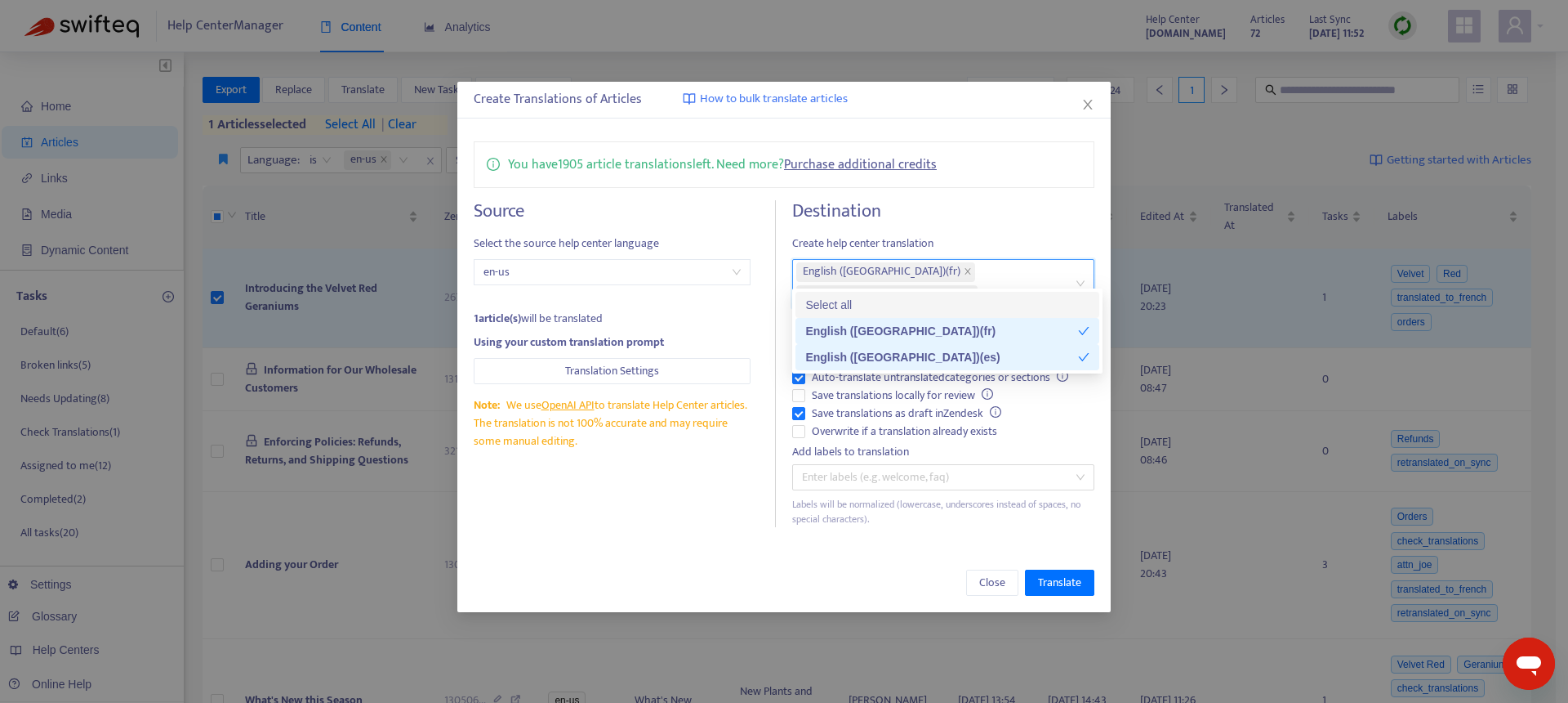
click at [956, 214] on h4 "Destination" at bounding box center [944, 211] width 303 height 22
